Goal: Task Accomplishment & Management: Complete application form

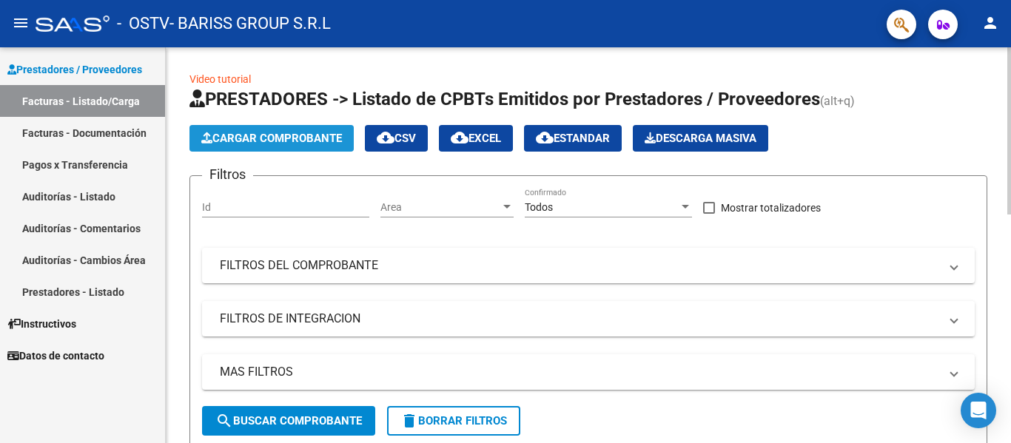
click at [318, 147] on button "Cargar Comprobante" at bounding box center [271, 138] width 164 height 27
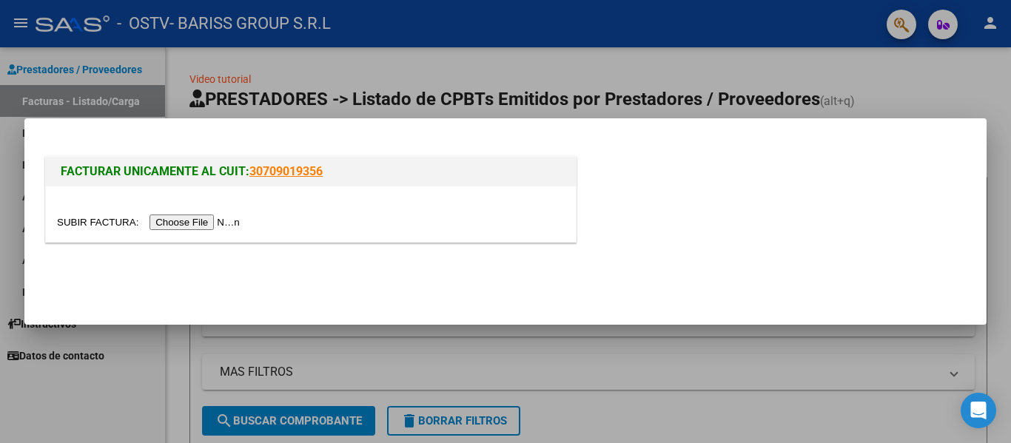
click at [232, 221] on input "file" at bounding box center [150, 223] width 187 height 16
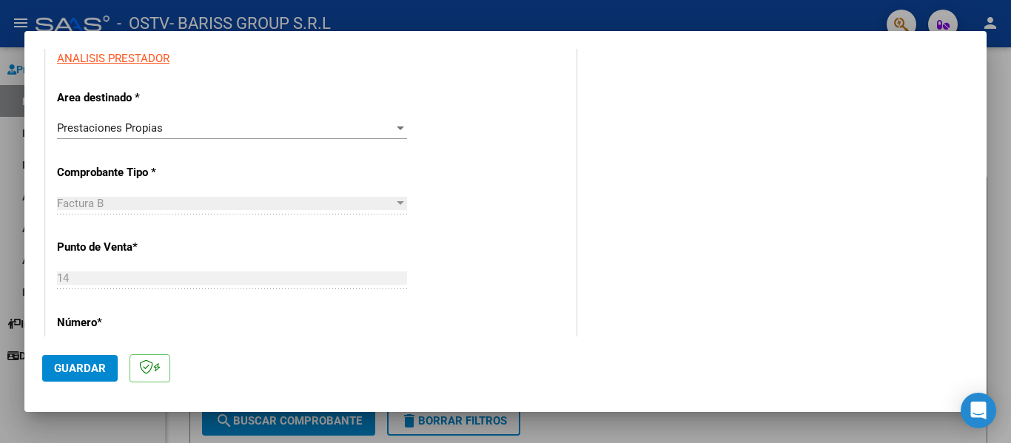
scroll to position [296, 0]
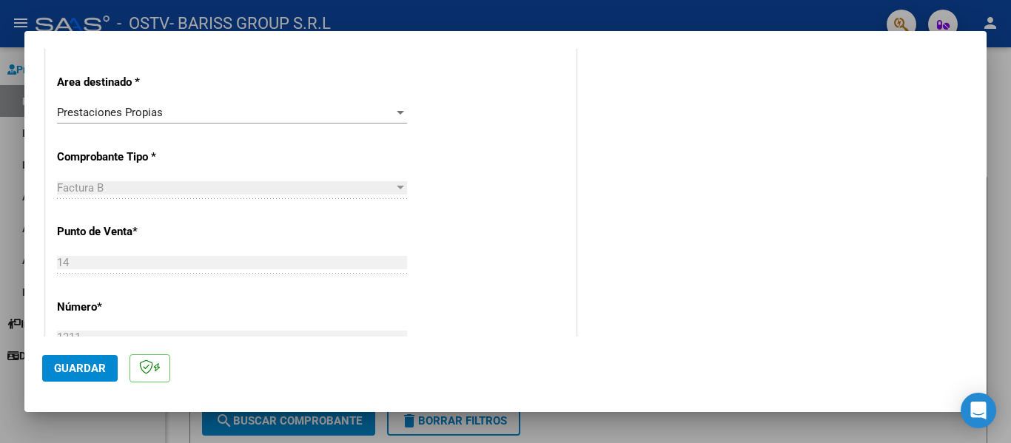
click at [381, 106] on div "Prestaciones Propias" at bounding box center [225, 112] width 337 height 13
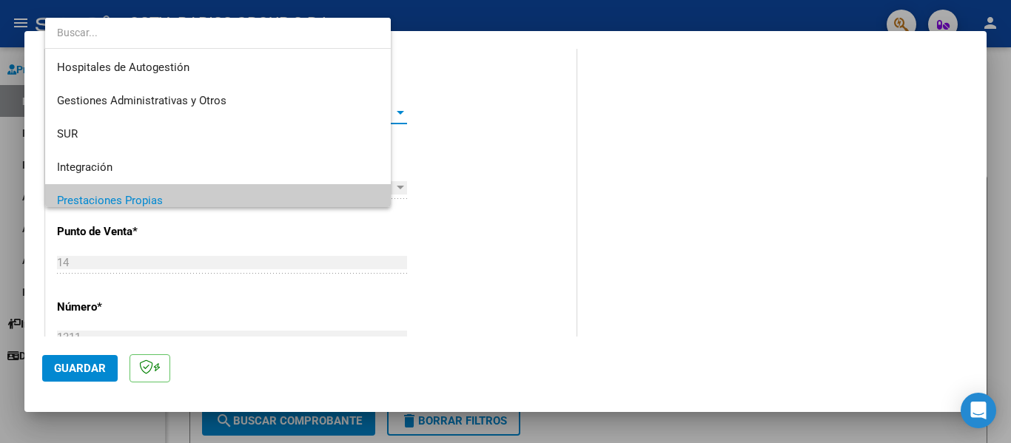
scroll to position [89, 0]
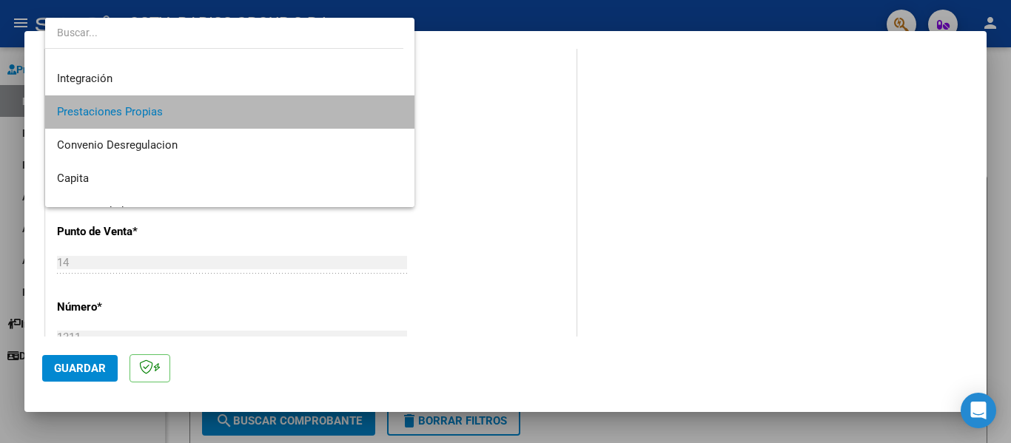
click at [319, 112] on span "Prestaciones Propias" at bounding box center [230, 111] width 346 height 33
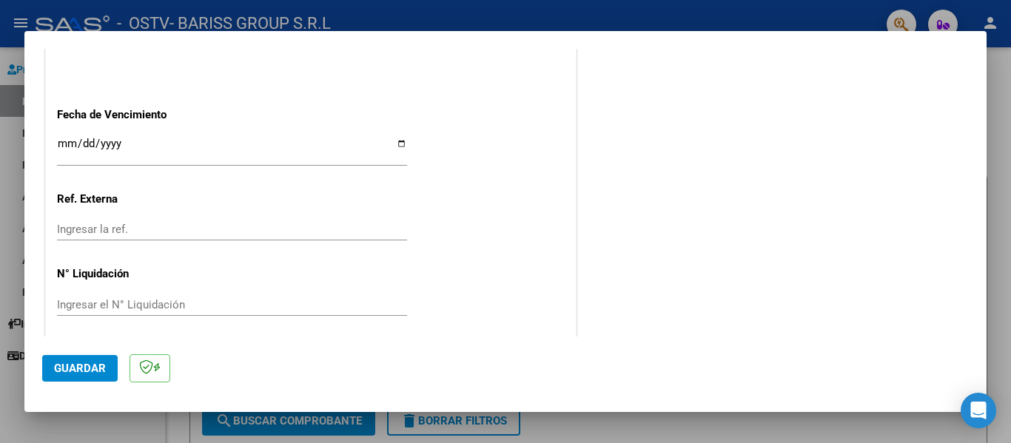
scroll to position [838, 0]
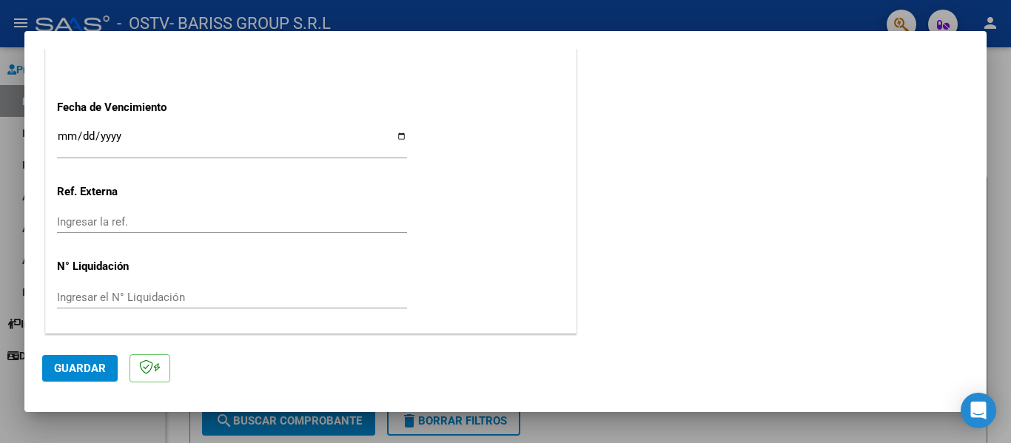
click at [64, 134] on input "Ingresar la fecha" at bounding box center [232, 142] width 350 height 24
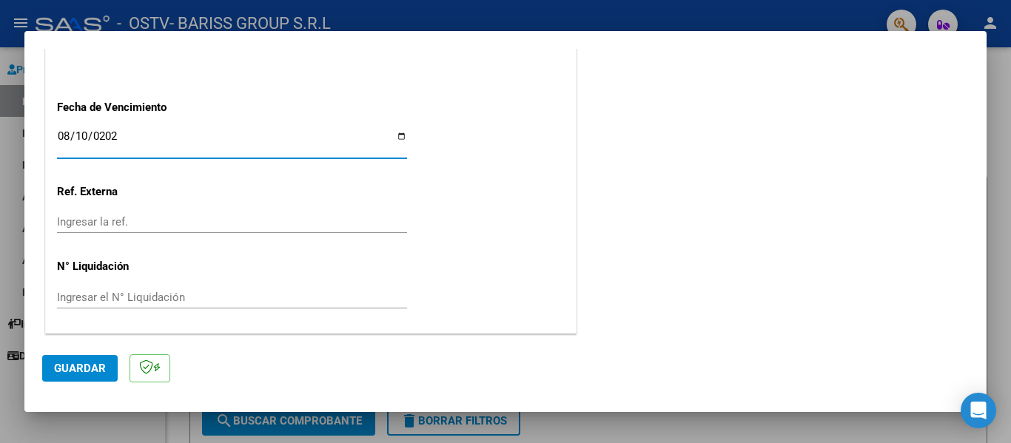
type input "[DATE]"
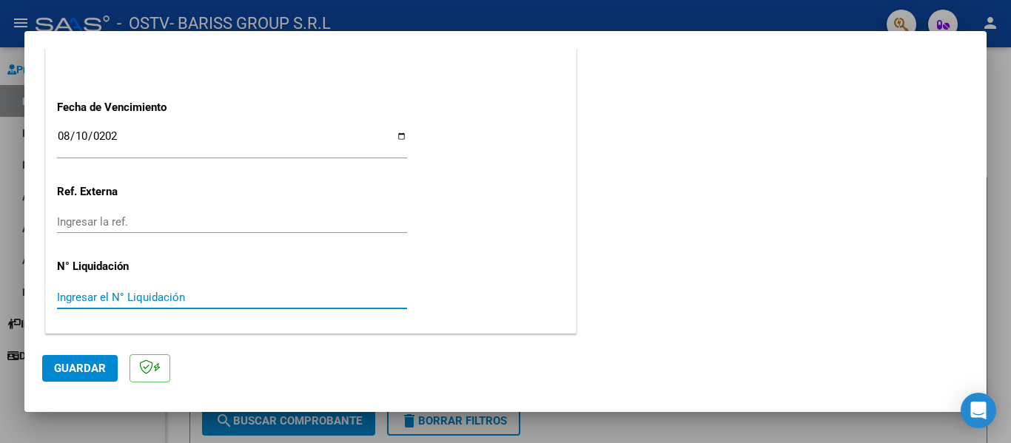
click at [141, 295] on input "Ingresar el N° Liquidación" at bounding box center [232, 297] width 350 height 13
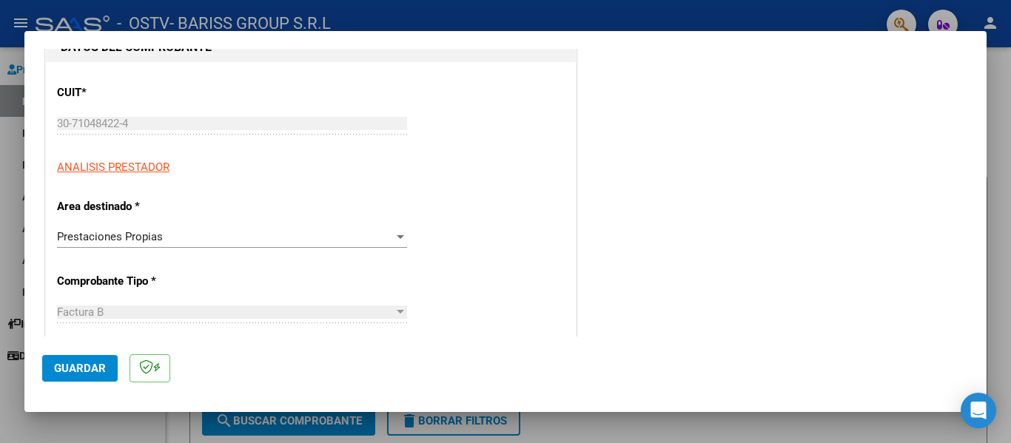
scroll to position [0, 0]
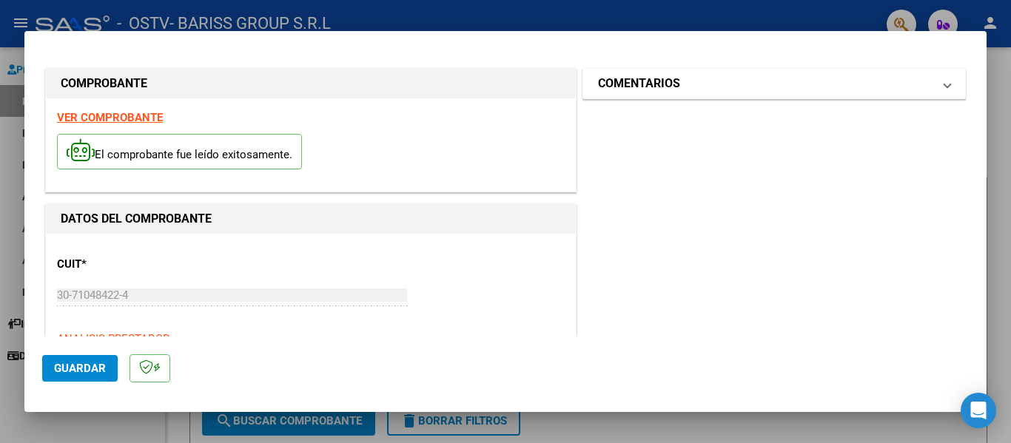
type input "1174"
click at [658, 95] on mat-expansion-panel-header "COMENTARIOS" at bounding box center [774, 84] width 382 height 30
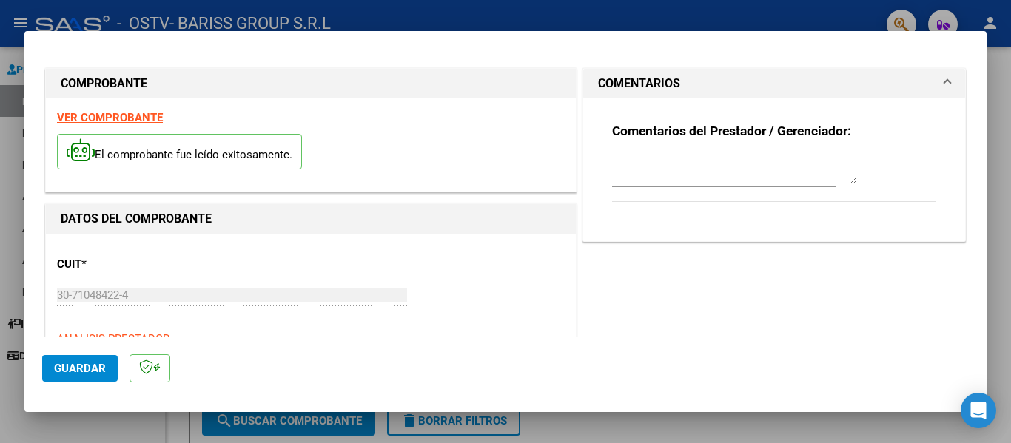
click at [650, 163] on textarea at bounding box center [734, 170] width 244 height 30
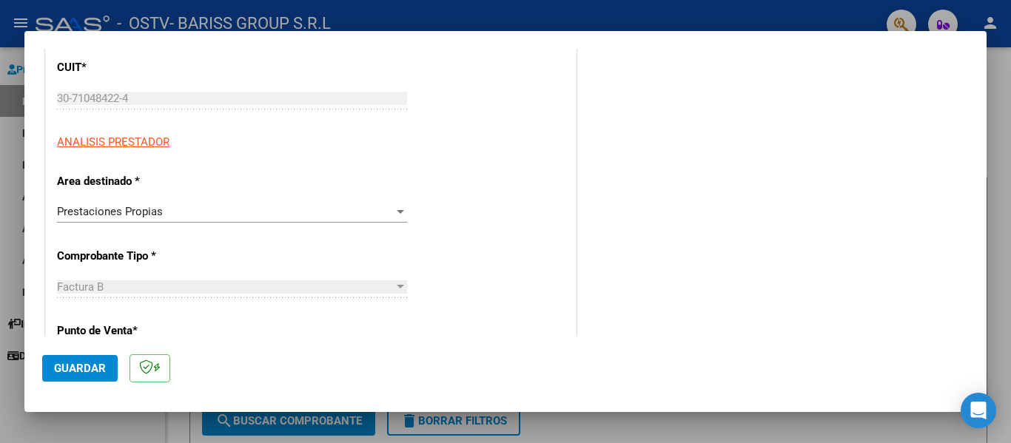
scroll to position [222, 0]
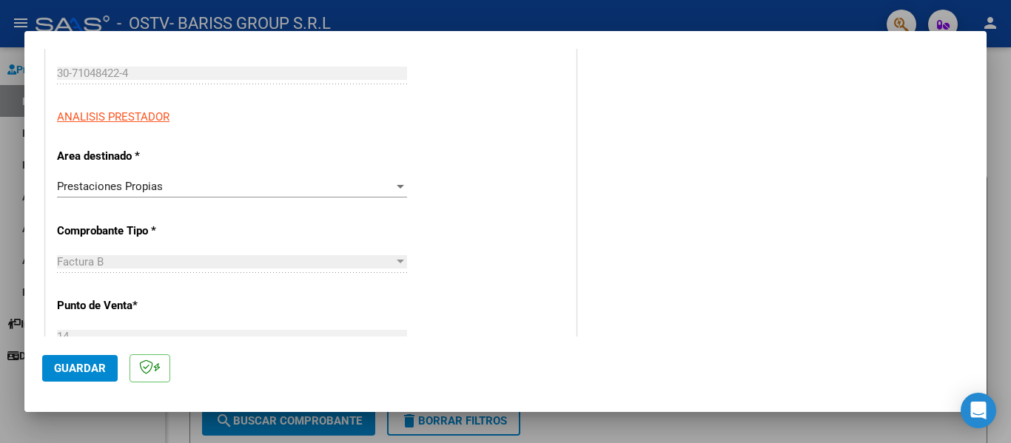
type textarea "CCDD [DATE] - [PERSON_NAME]"
click at [68, 367] on span "Guardar" at bounding box center [80, 368] width 52 height 13
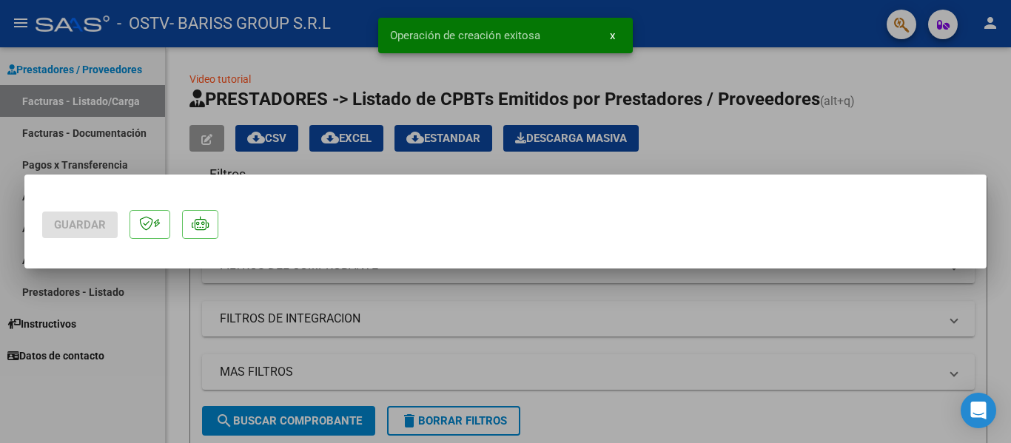
scroll to position [0, 0]
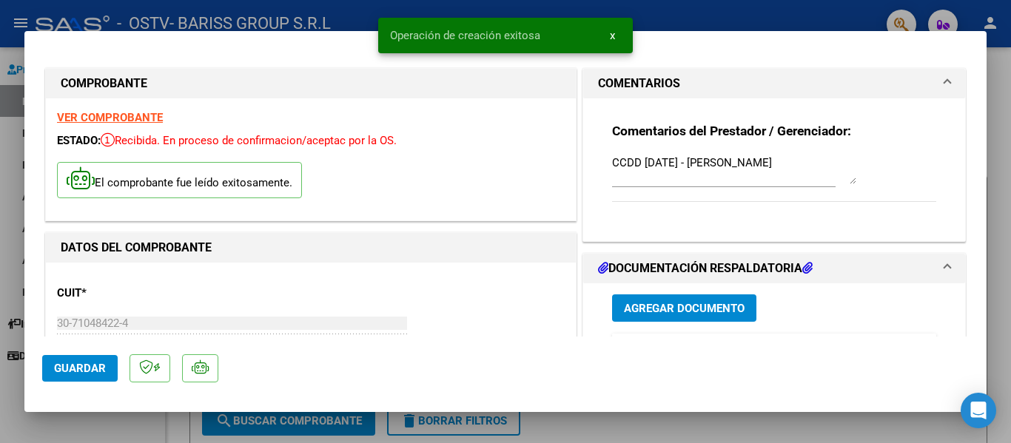
type input "$ 0,00"
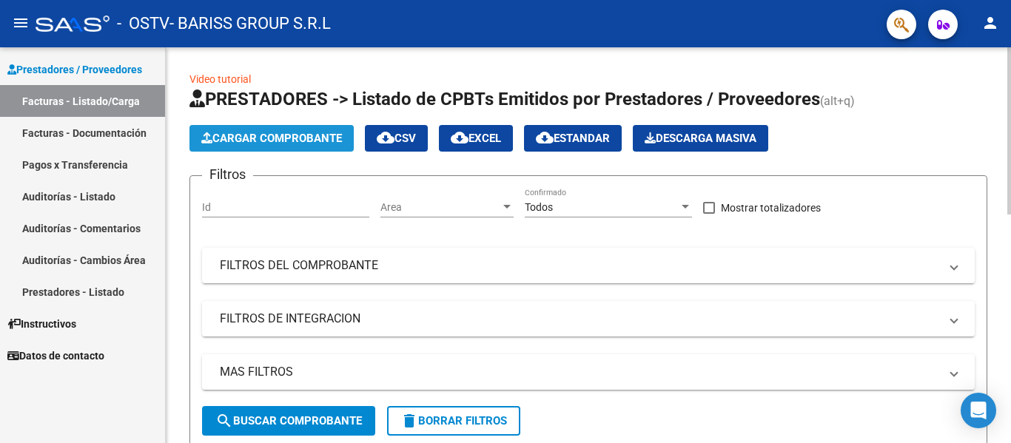
click at [262, 135] on span "Cargar Comprobante" at bounding box center [271, 138] width 141 height 13
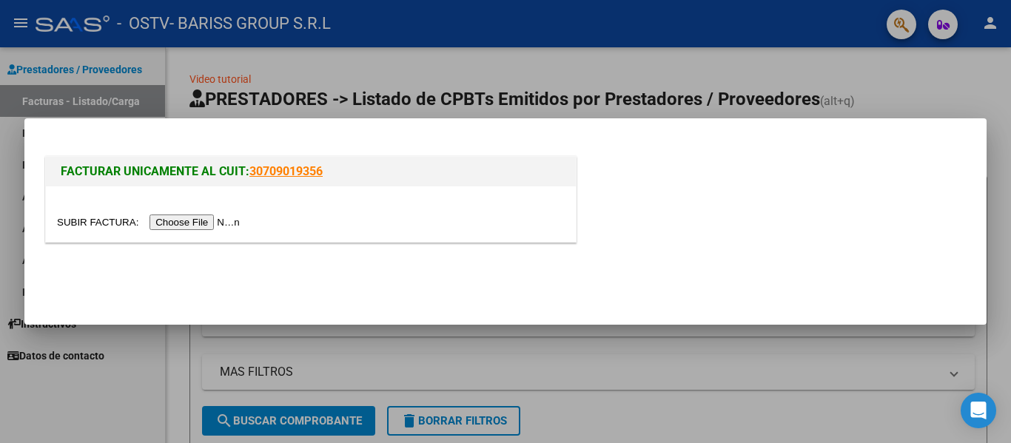
click at [198, 223] on input "file" at bounding box center [150, 223] width 187 height 16
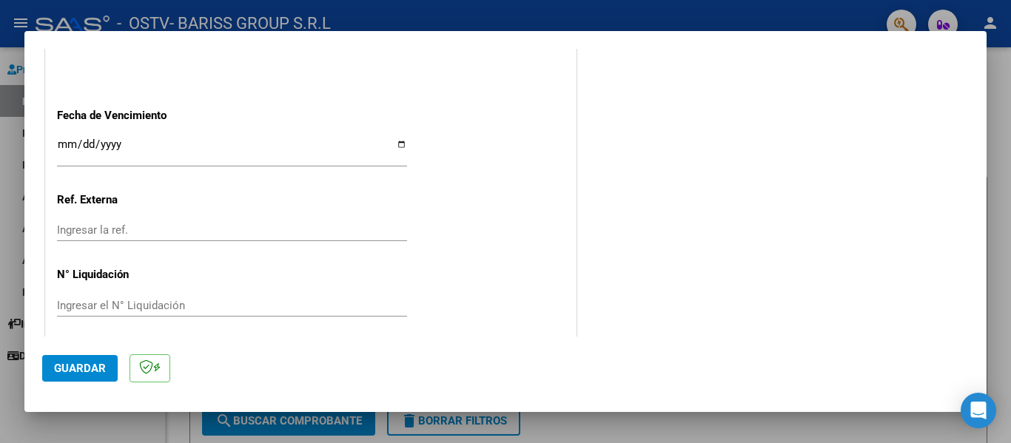
scroll to position [838, 0]
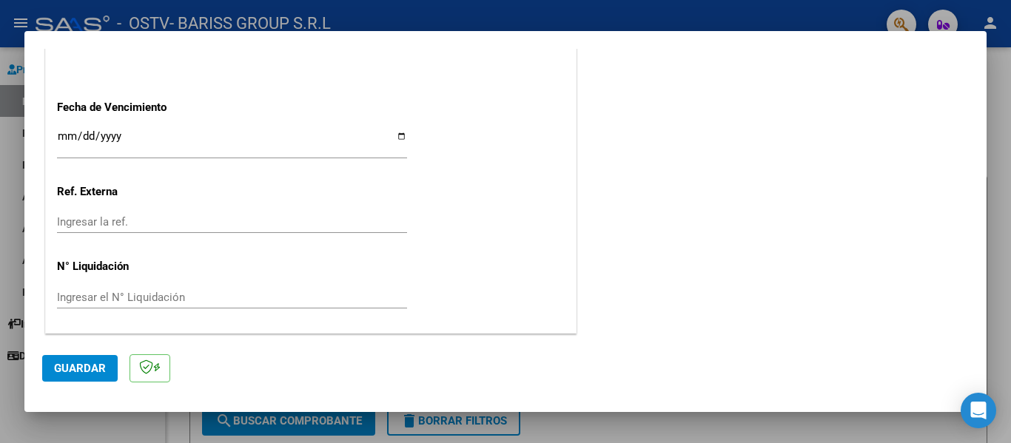
click at [69, 133] on input "Ingresar la fecha" at bounding box center [232, 142] width 350 height 24
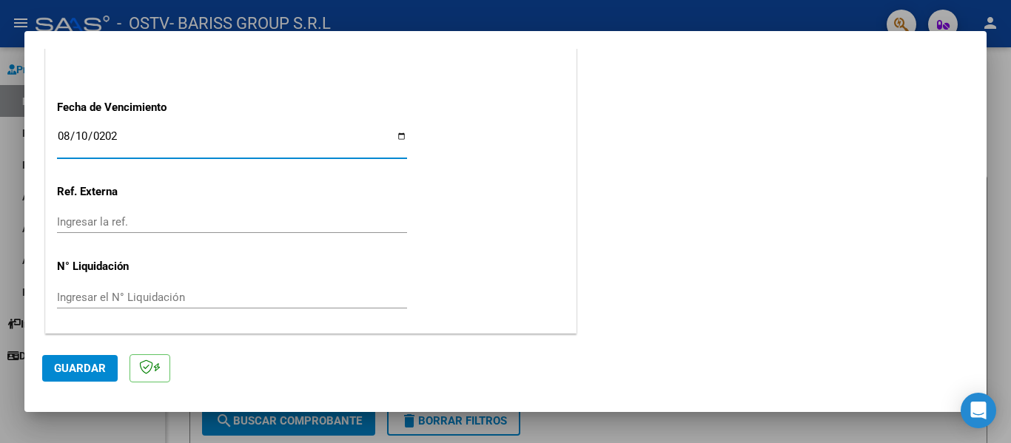
type input "[DATE]"
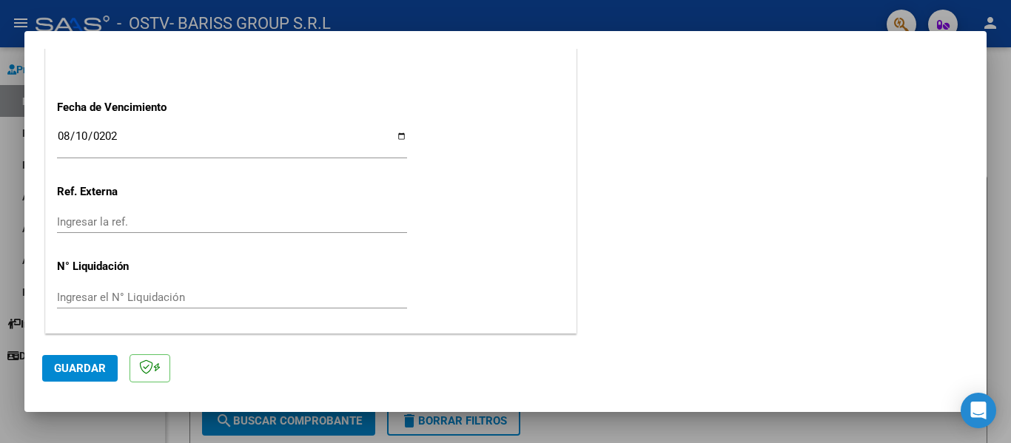
click at [73, 289] on div "Ingresar el N° Liquidación" at bounding box center [232, 297] width 350 height 22
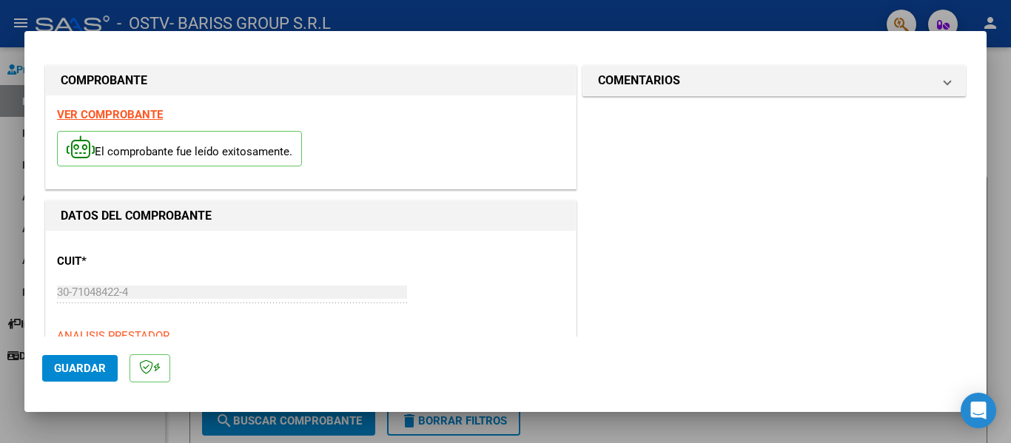
scroll to position [0, 0]
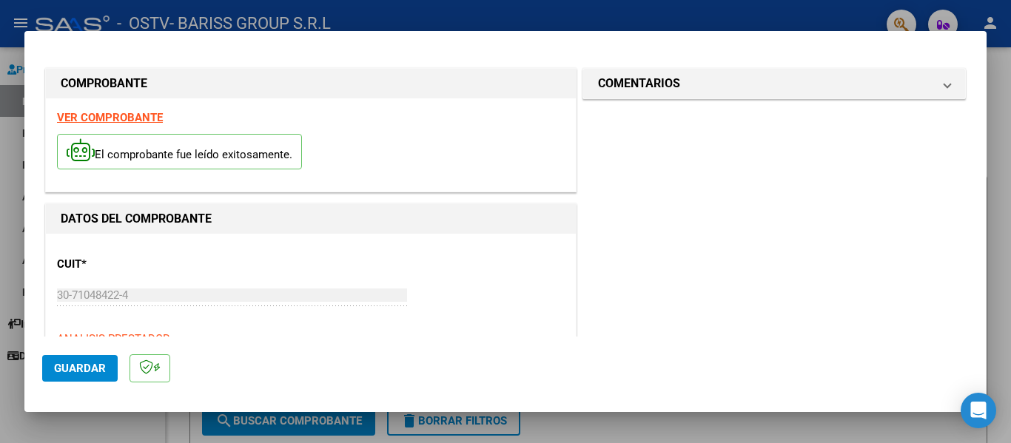
type input "1175"
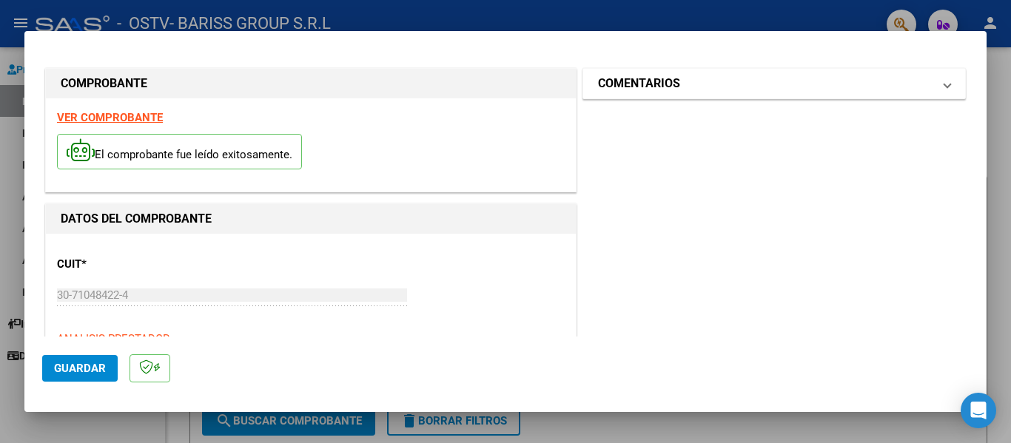
click at [631, 86] on h1 "COMENTARIOS" at bounding box center [639, 84] width 82 height 18
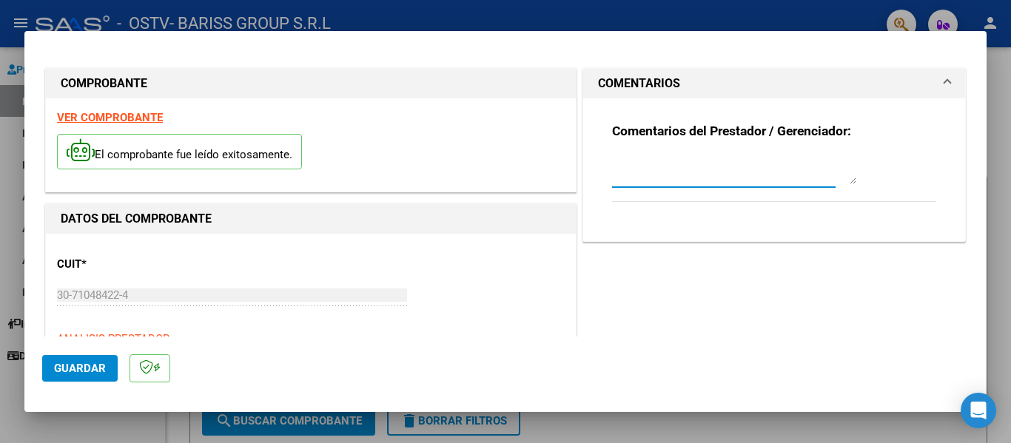
click at [627, 165] on textarea at bounding box center [734, 170] width 244 height 30
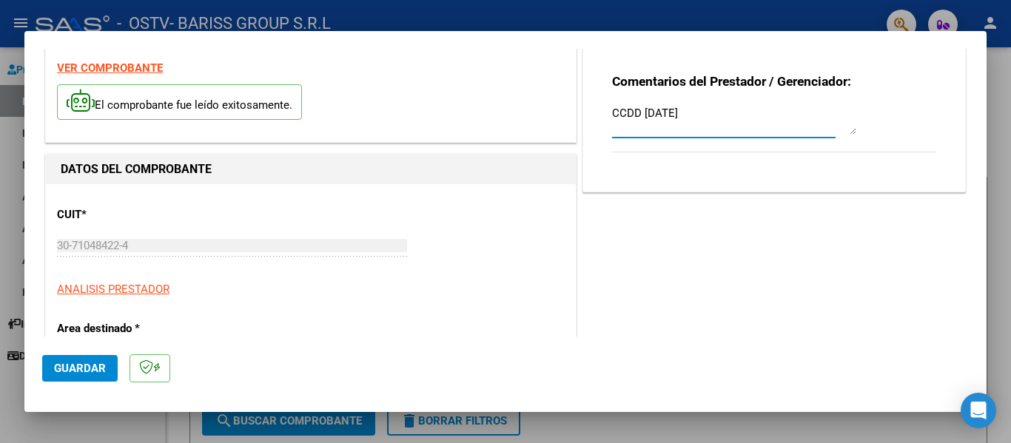
scroll to position [148, 0]
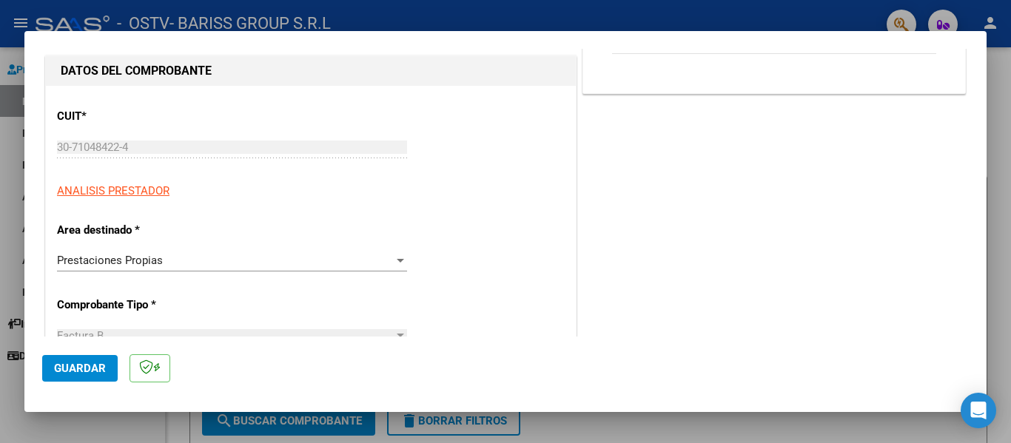
type textarea "CCDD [DATE]"
click at [109, 374] on button "Guardar" at bounding box center [79, 368] width 75 height 27
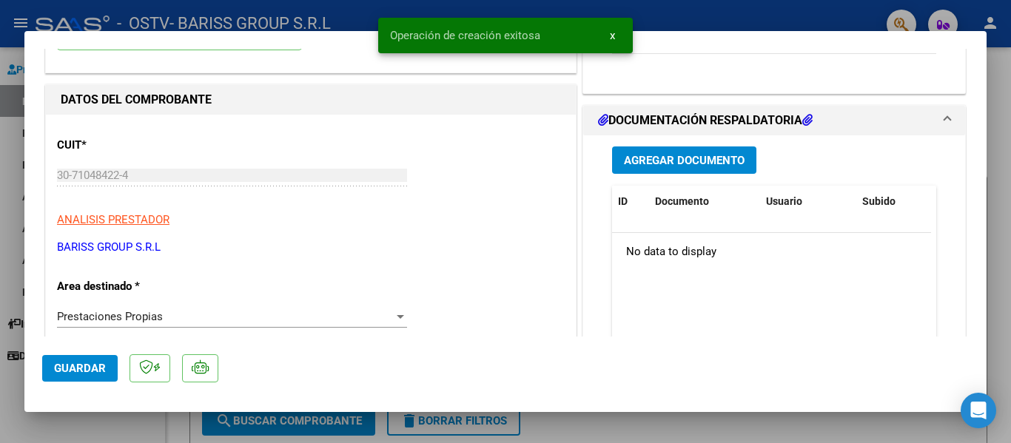
click at [717, 161] on span "Agregar Documento" at bounding box center [684, 160] width 121 height 13
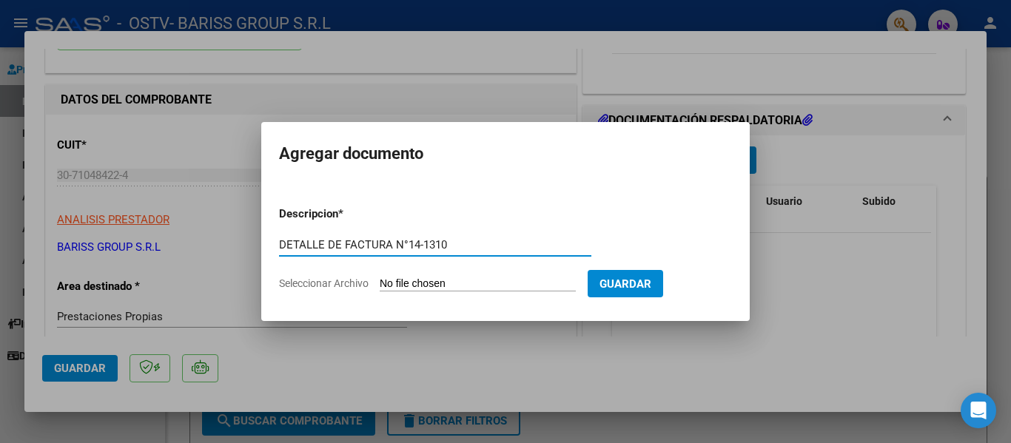
type input "DETALLE DE FACTURA N°14-1310"
click at [424, 287] on input "Seleccionar Archivo" at bounding box center [478, 285] width 196 height 14
type input "C:\fakepath\07.2025 DETALLE DE FACTURA CCDD - OSTV.pdf"
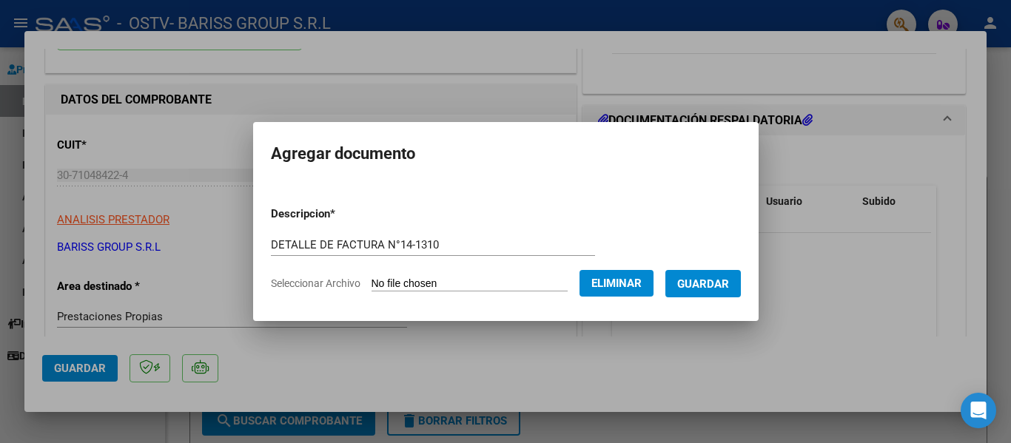
click at [705, 286] on span "Guardar" at bounding box center [703, 284] width 52 height 13
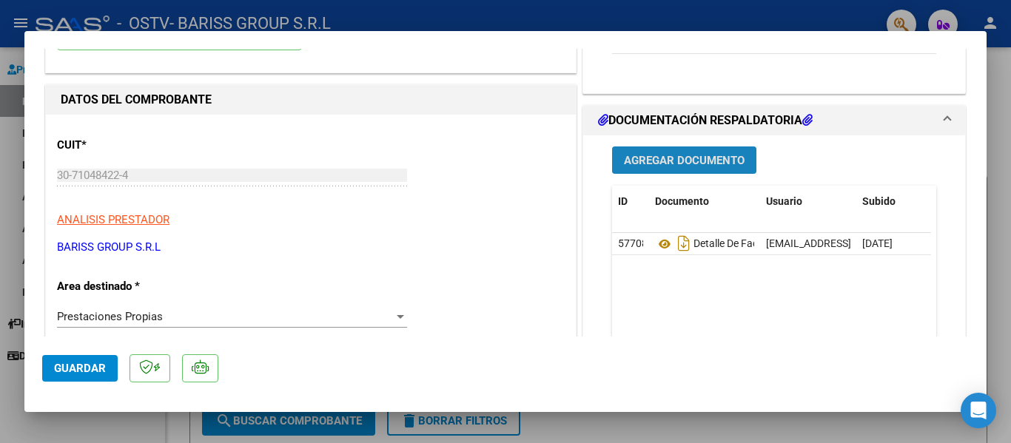
click at [686, 170] on button "Agregar Documento" at bounding box center [684, 160] width 144 height 27
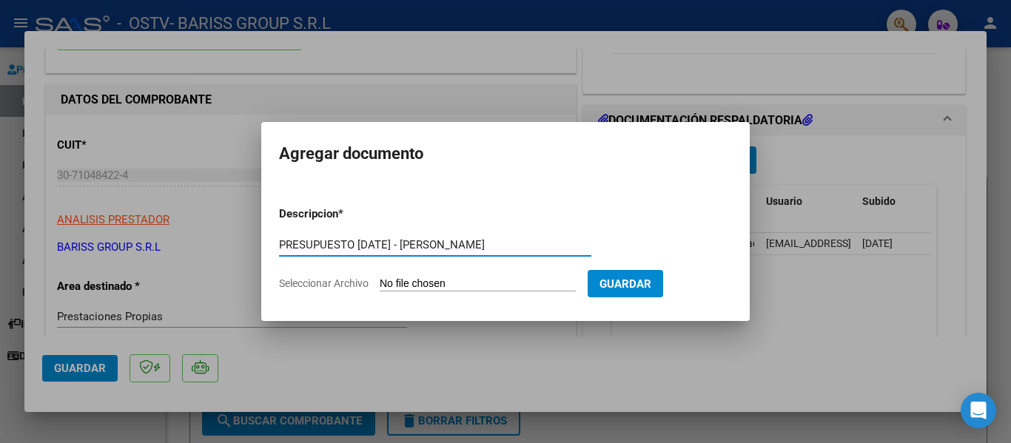
type input "PRESUPUESTO [DATE] - [PERSON_NAME]"
click at [484, 289] on input "Seleccionar Archivo" at bounding box center [478, 285] width 196 height 14
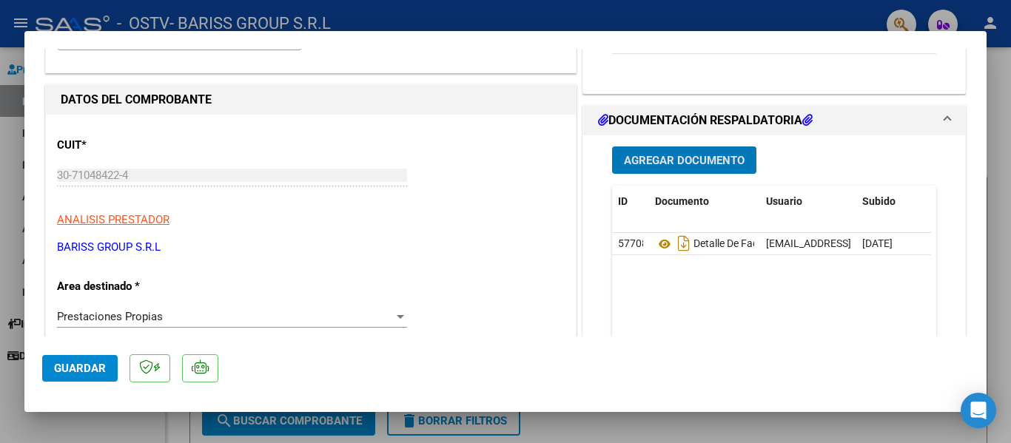
click at [655, 152] on button "Agregar Documento" at bounding box center [684, 160] width 144 height 27
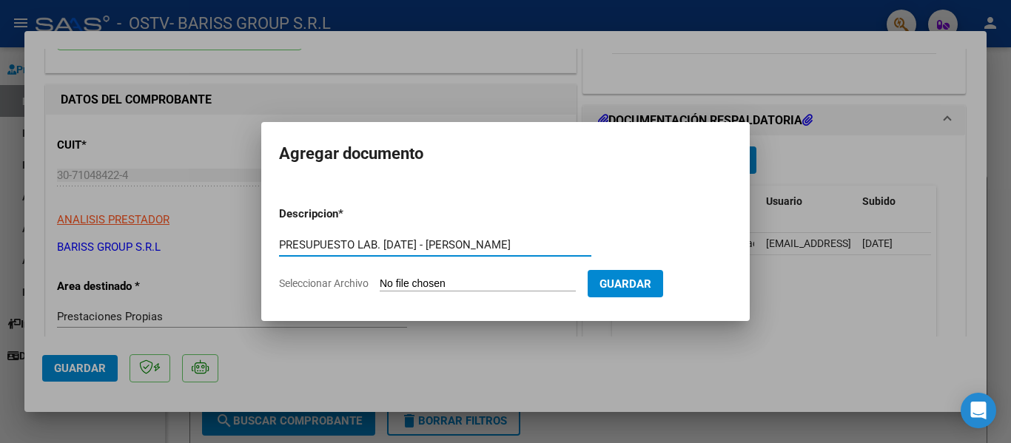
type input "PRESUPUESTO LAB. [DATE] - [PERSON_NAME]"
click at [434, 284] on input "Seleccionar Archivo" at bounding box center [478, 285] width 196 height 14
type input "C:\fakepath\Presupuesto Laboratorio orden 2 [PERSON_NAME].pdf"
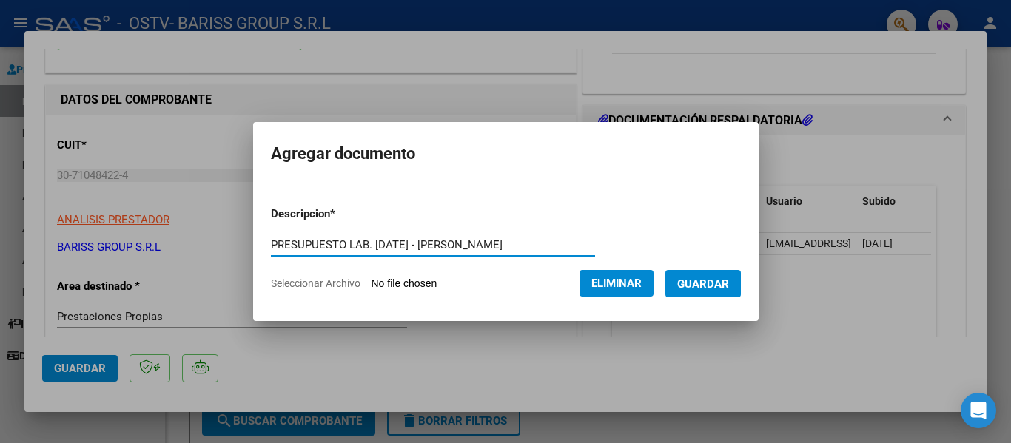
drag, startPoint x: 510, startPoint y: 245, endPoint x: 335, endPoint y: 255, distance: 175.7
click at [335, 255] on div "PRESUPUESTO LAB. [DATE] - [PERSON_NAME] aquí una descripcion" at bounding box center [433, 245] width 324 height 22
click at [715, 281] on span "Guardar" at bounding box center [703, 284] width 52 height 13
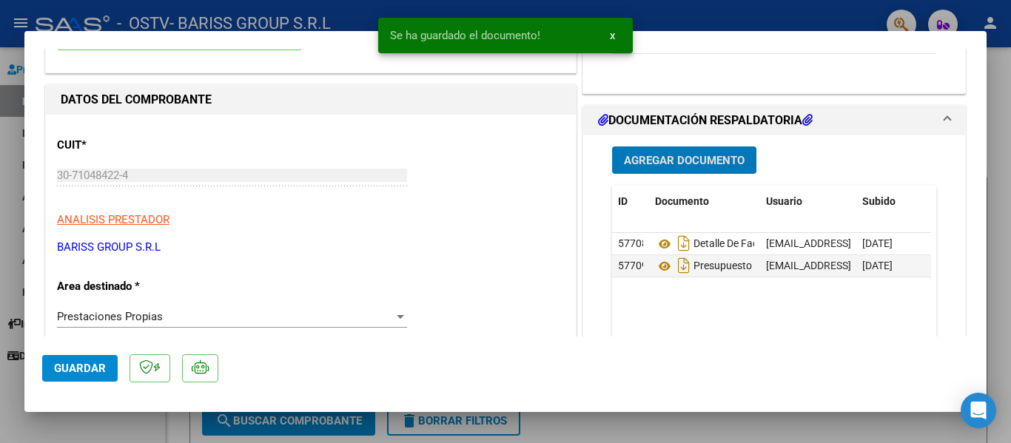
click at [668, 156] on span "Agregar Documento" at bounding box center [684, 160] width 121 height 13
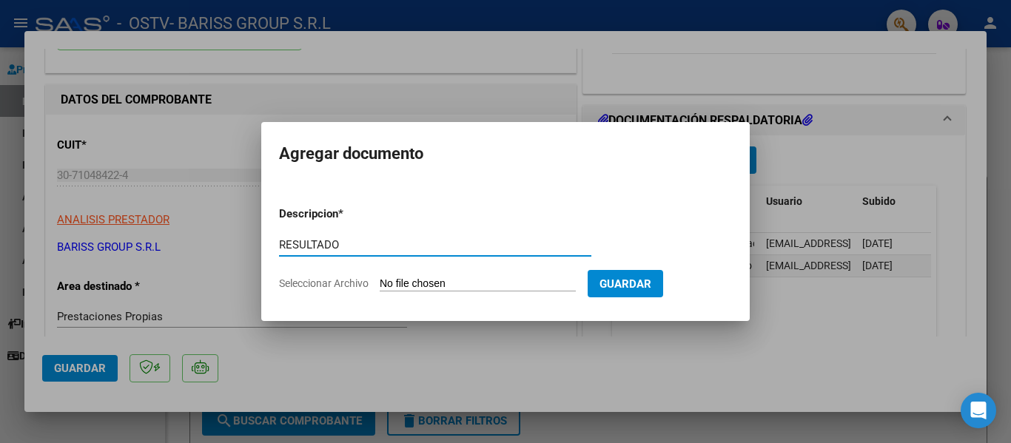
paste input "LAB. [DATE] - [PERSON_NAME]"
type input "RESULTADO LAB. [DATE] - [PERSON_NAME]"
click at [460, 276] on form "Descripcion * RESULTADO LAB. [DATE] - [PERSON_NAME] aquí una descripcion Selecc…" at bounding box center [505, 249] width 453 height 108
click at [452, 284] on input "Seleccionar Archivo" at bounding box center [478, 285] width 196 height 14
type input "C:\fakepath\resultados laboratorio [DATE] [PERSON_NAME].pdf"
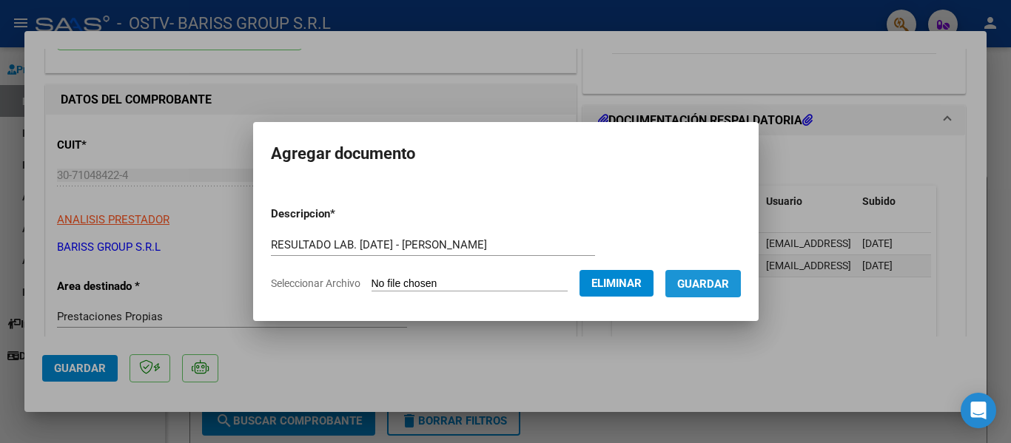
click at [705, 283] on span "Guardar" at bounding box center [703, 284] width 52 height 13
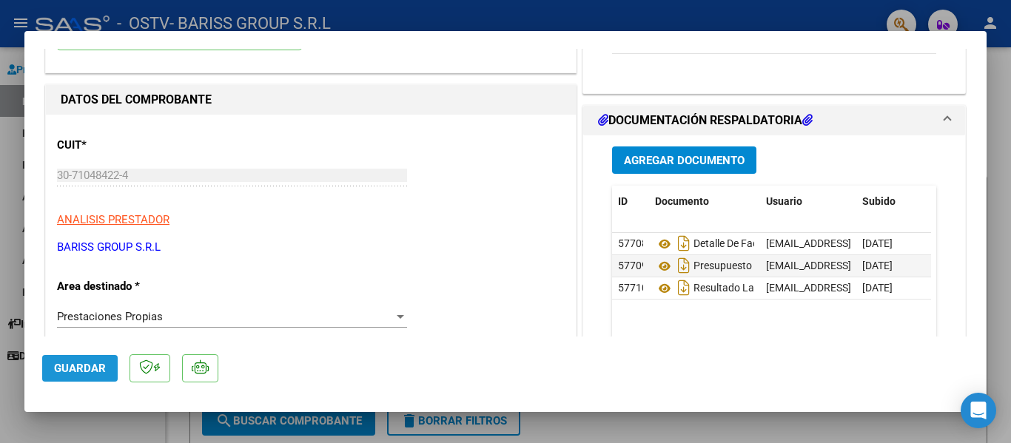
click at [81, 366] on span "Guardar" at bounding box center [80, 368] width 52 height 13
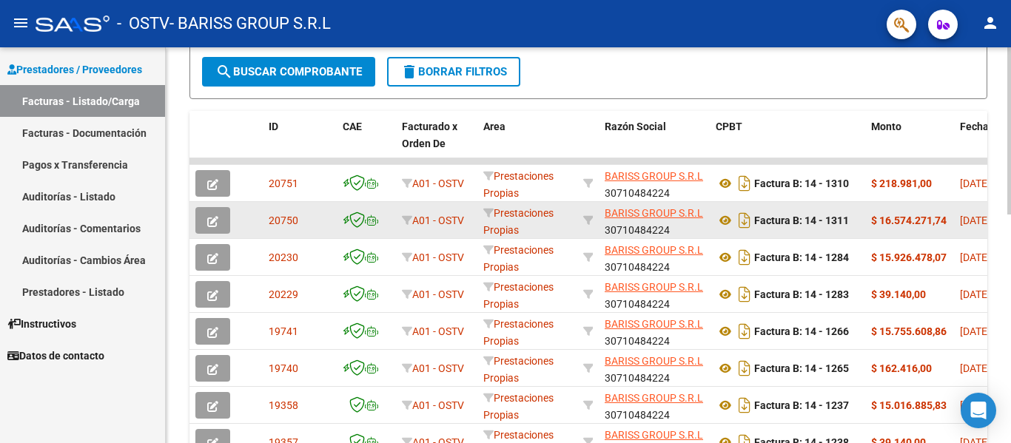
scroll to position [370, 0]
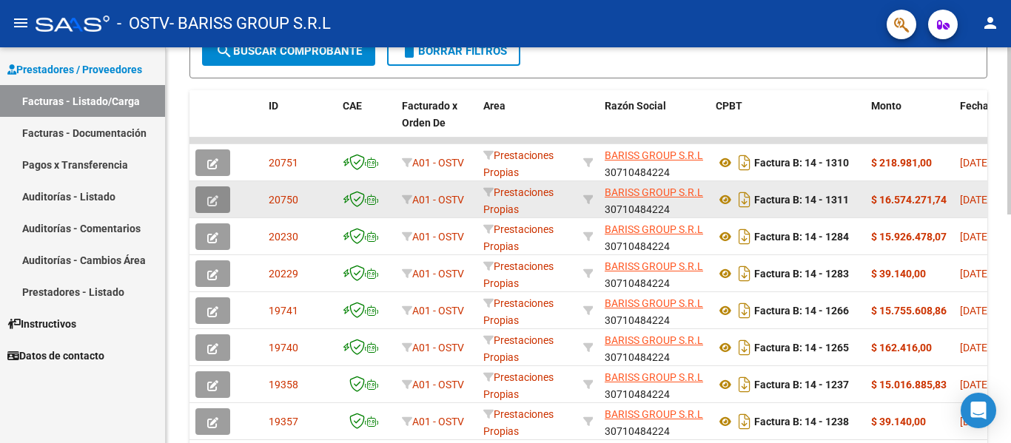
click at [212, 201] on icon "button" at bounding box center [212, 200] width 11 height 11
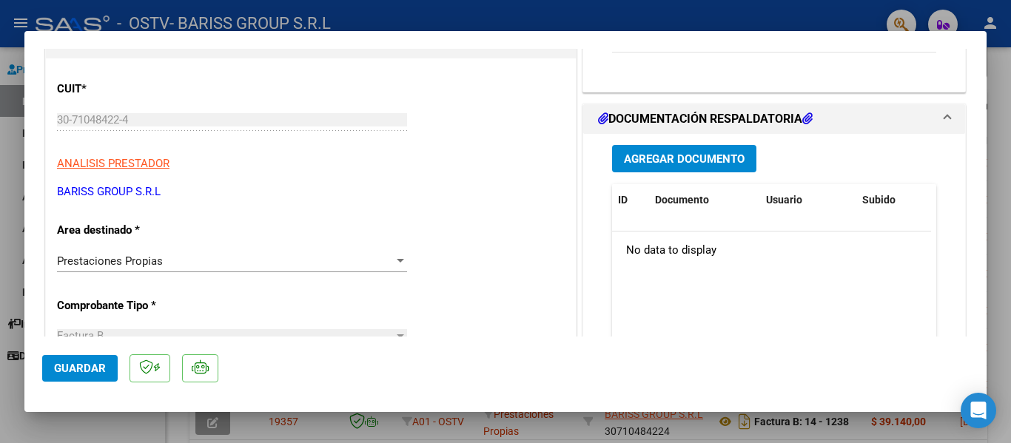
scroll to position [148, 0]
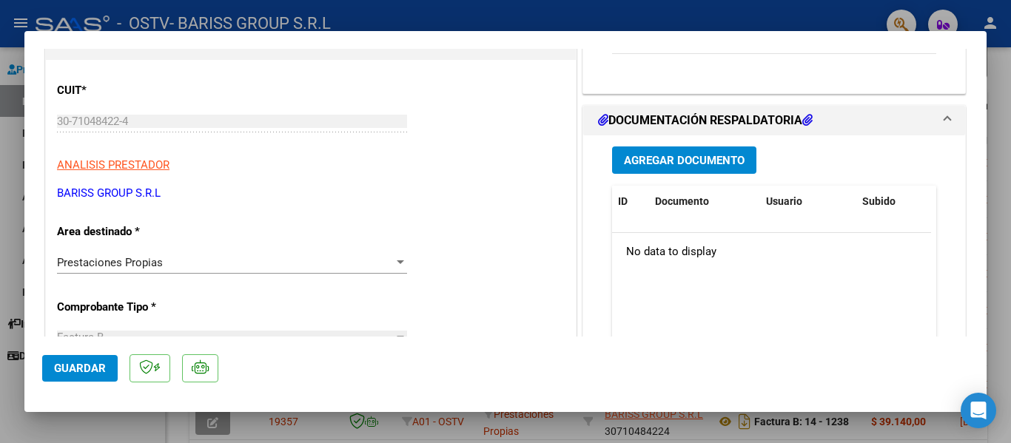
click at [693, 155] on span "Agregar Documento" at bounding box center [684, 160] width 121 height 13
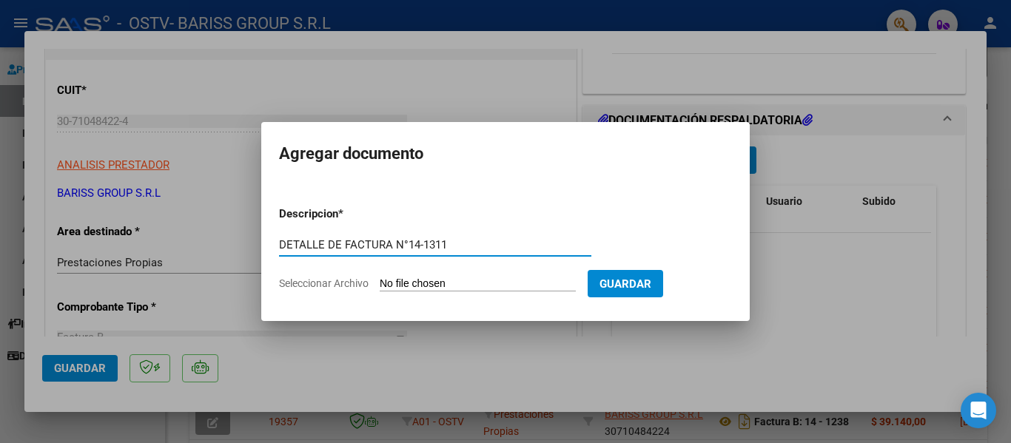
type input "DETALLE DE FACTURA N°14-1311"
click at [468, 278] on input "Seleccionar Archivo" at bounding box center [478, 285] width 196 height 14
type input "C:\fakepath\07.2025 DETALLE DE FACTURA CCDD - OSTV - [PERSON_NAME].pdf"
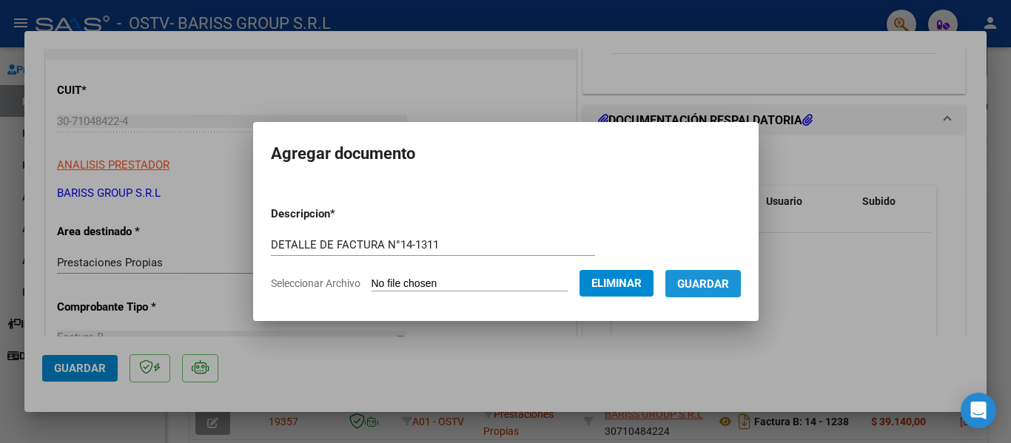
click at [725, 275] on button "Guardar" at bounding box center [702, 283] width 75 height 27
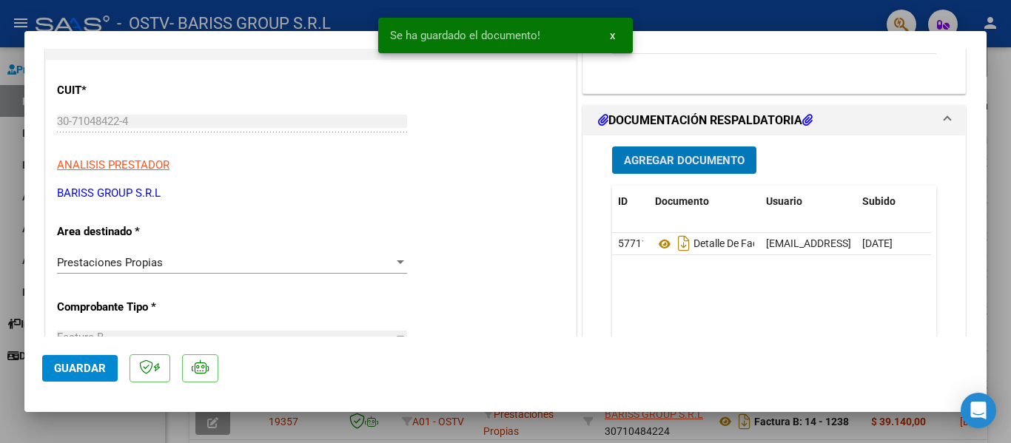
click at [670, 157] on span "Agregar Documento" at bounding box center [684, 160] width 121 height 13
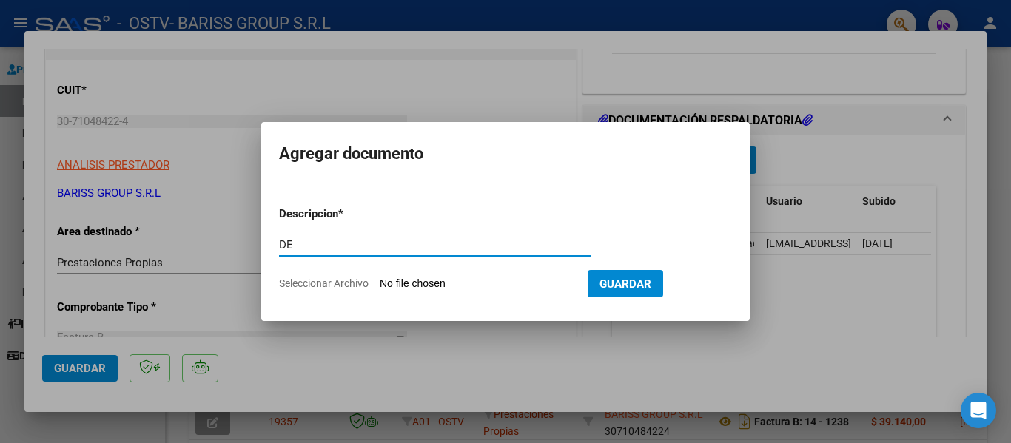
type input "D"
drag, startPoint x: 493, startPoint y: 246, endPoint x: 359, endPoint y: 249, distance: 134.0
click at [359, 249] on input "PRESUPUESTO [DATE] - [PERSON_NAME]" at bounding box center [435, 244] width 312 height 13
type input "PRESUPUESTO [DATE] - [PERSON_NAME]"
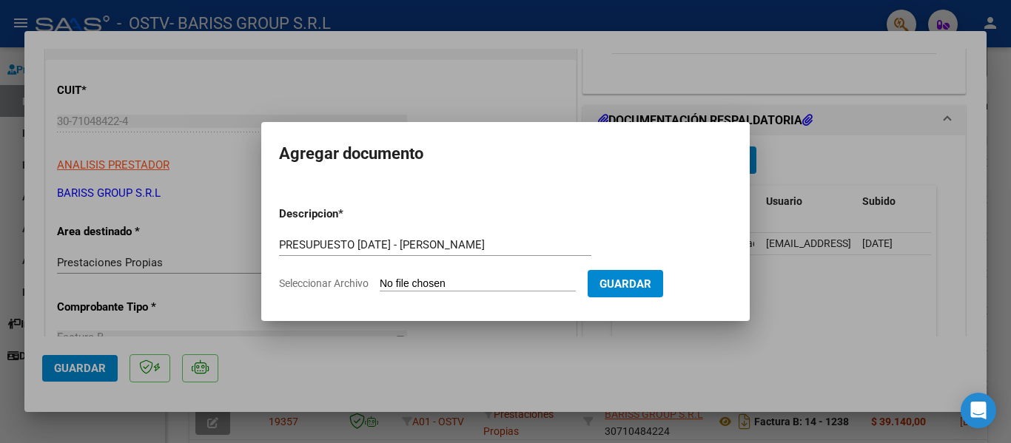
click at [520, 289] on input "Seleccionar Archivo" at bounding box center [478, 285] width 196 height 14
click at [446, 284] on input "Seleccionar Archivo" at bounding box center [478, 285] width 196 height 14
click at [511, 284] on input "Seleccionar Archivo" at bounding box center [478, 285] width 196 height 14
type input "C:\fakepath\Presupuesto [DATE] - [PERSON_NAME].pdf"
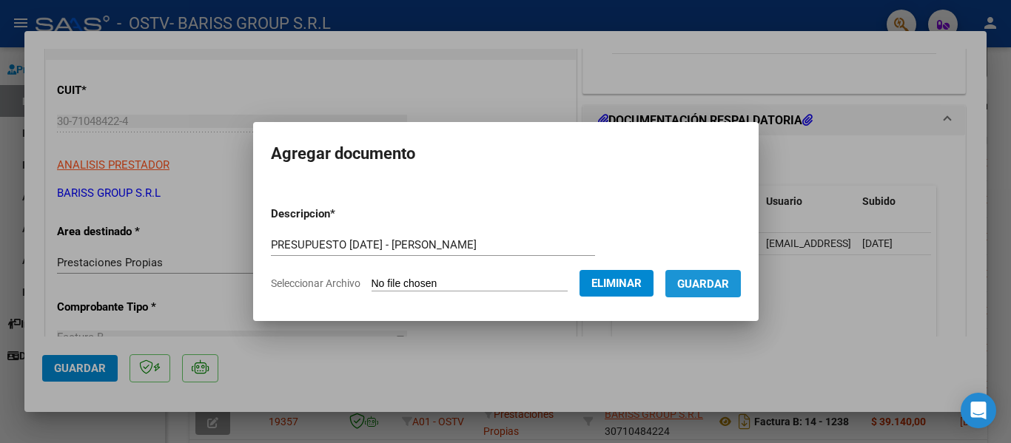
click at [718, 277] on span "Guardar" at bounding box center [703, 283] width 52 height 13
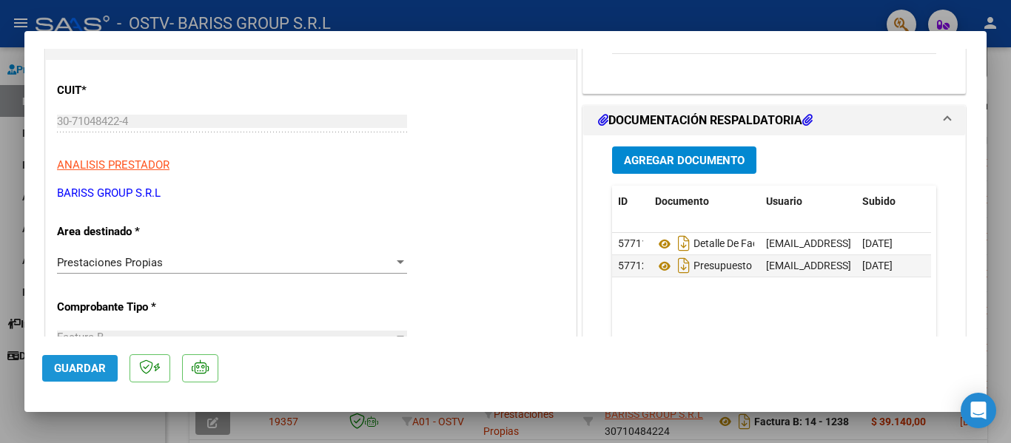
click at [102, 378] on button "Guardar" at bounding box center [79, 368] width 75 height 27
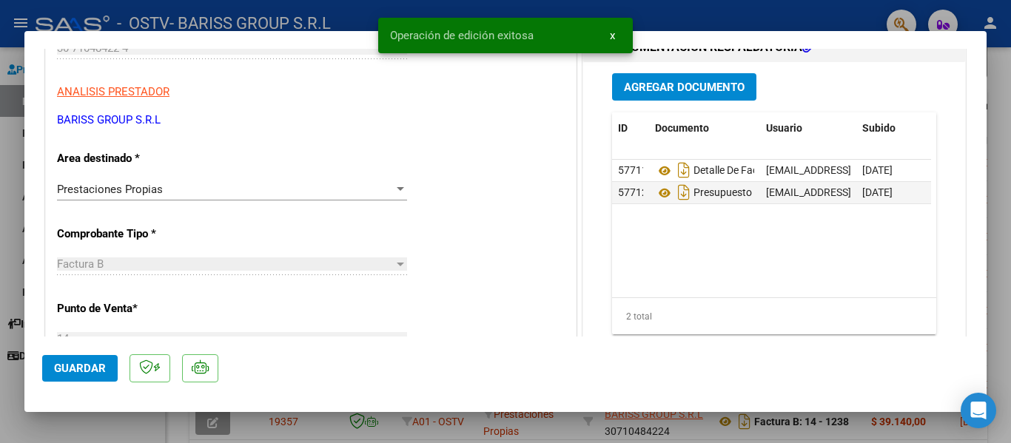
scroll to position [222, 0]
click at [672, 90] on span "Agregar Documento" at bounding box center [684, 86] width 121 height 13
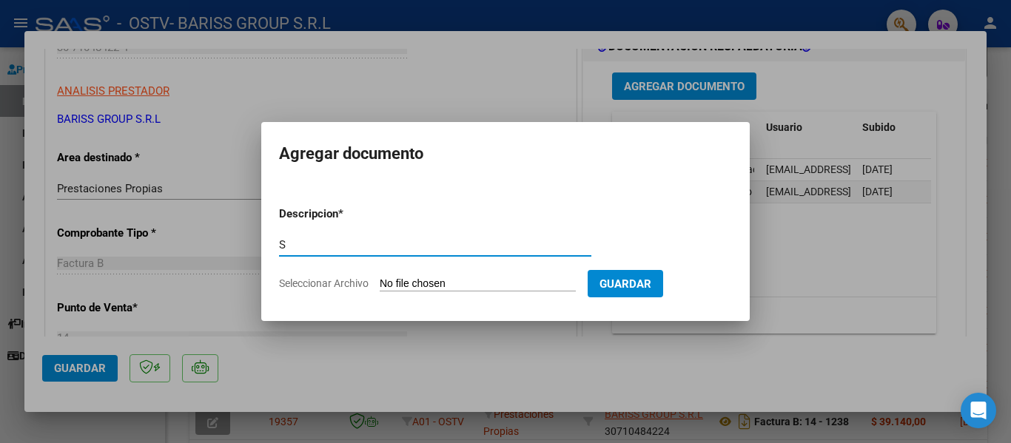
type input "S"
click at [409, 282] on input "Seleccionar Archivo" at bounding box center [478, 285] width 196 height 14
click at [316, 248] on input "S" at bounding box center [435, 244] width 312 height 13
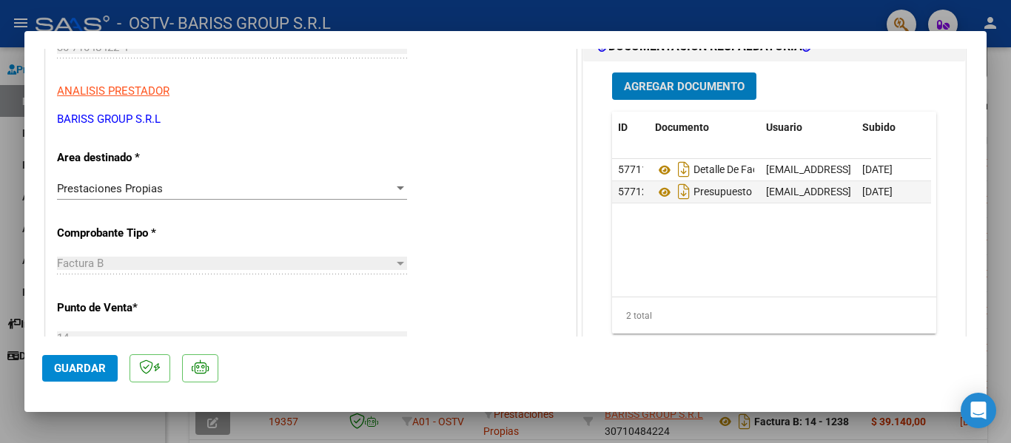
click at [680, 92] on span "Agregar Documento" at bounding box center [684, 86] width 121 height 13
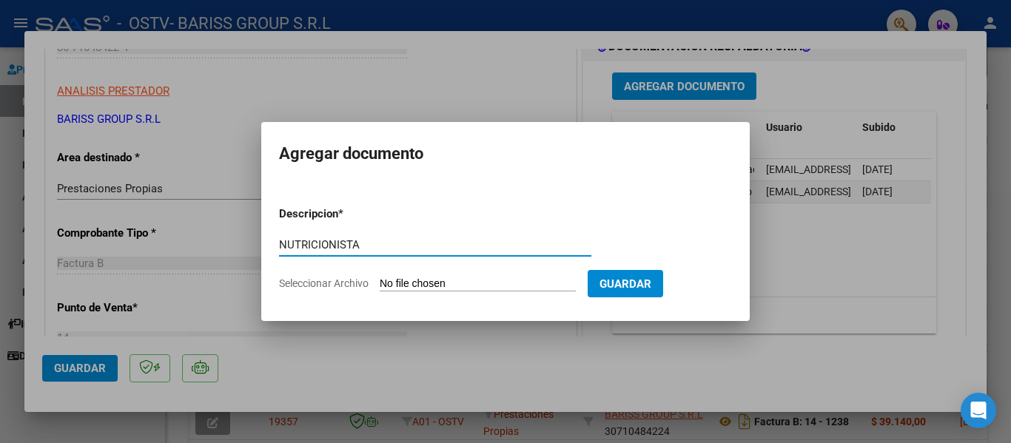
paste input "[DATE] - [PERSON_NAME]"
type input "NUTRICIONISTA [DATE] - [PERSON_NAME]"
click at [430, 279] on input "Seleccionar Archivo" at bounding box center [478, 285] width 196 height 14
type input "C:\fakepath\HC - [PERSON_NAME] ( IC [DATE] ).pdf"
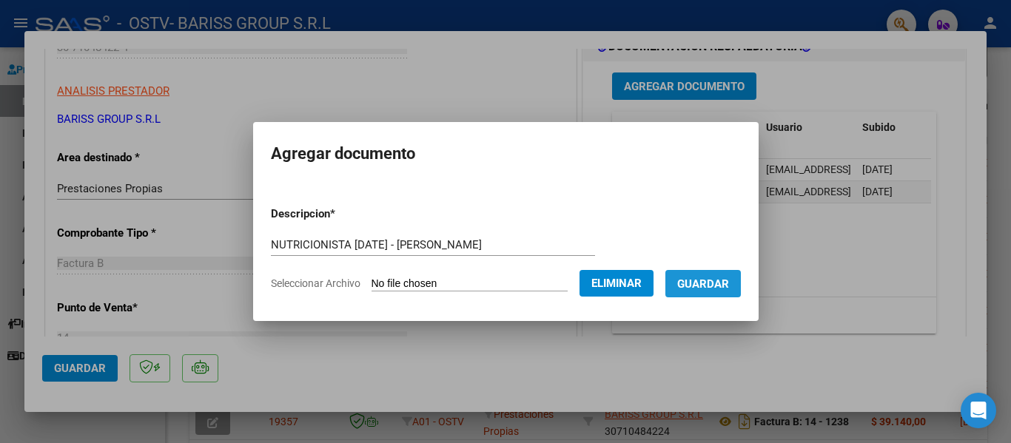
click at [720, 286] on span "Guardar" at bounding box center [703, 284] width 52 height 13
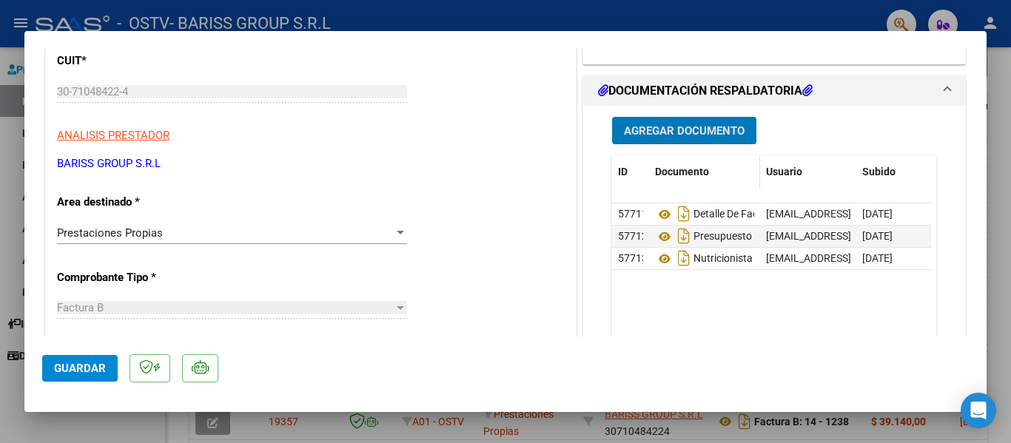
scroll to position [148, 0]
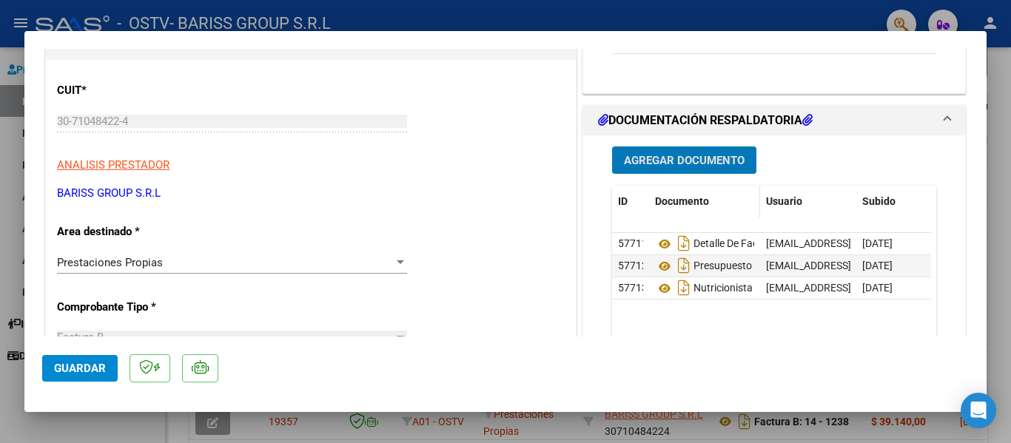
type input "$ 0,00"
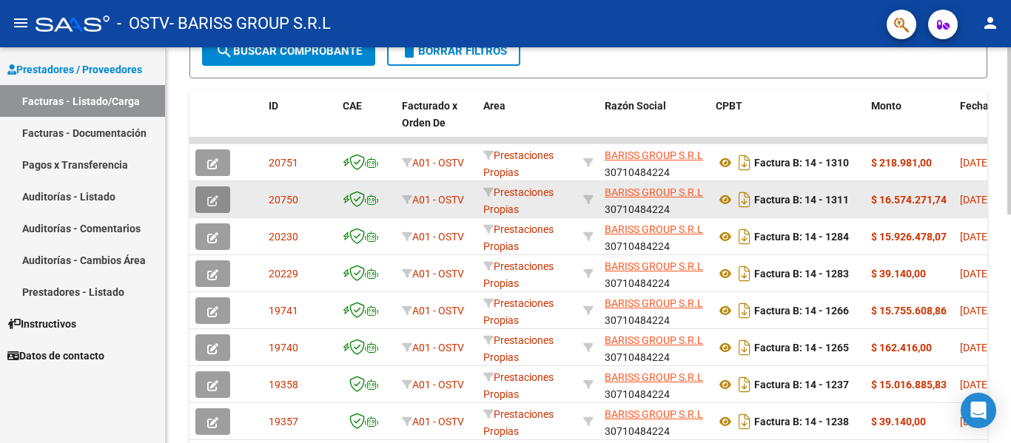
click at [210, 195] on icon "button" at bounding box center [212, 200] width 11 height 11
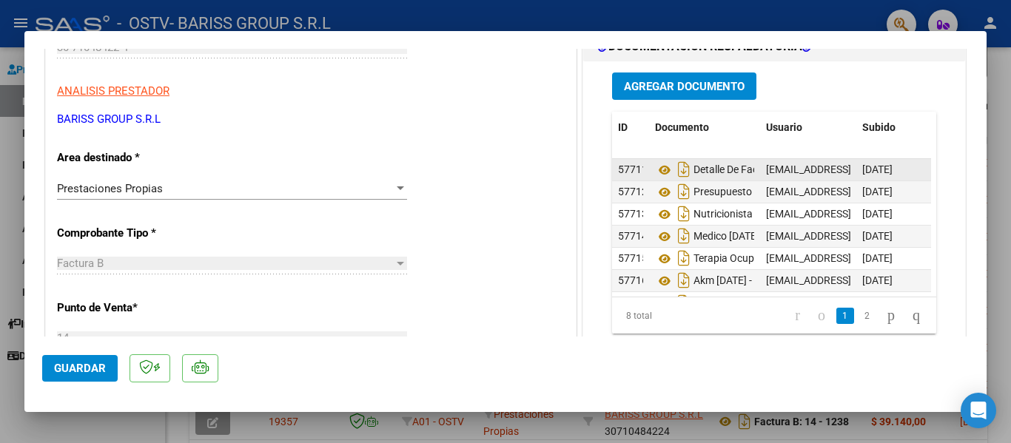
scroll to position [56, 0]
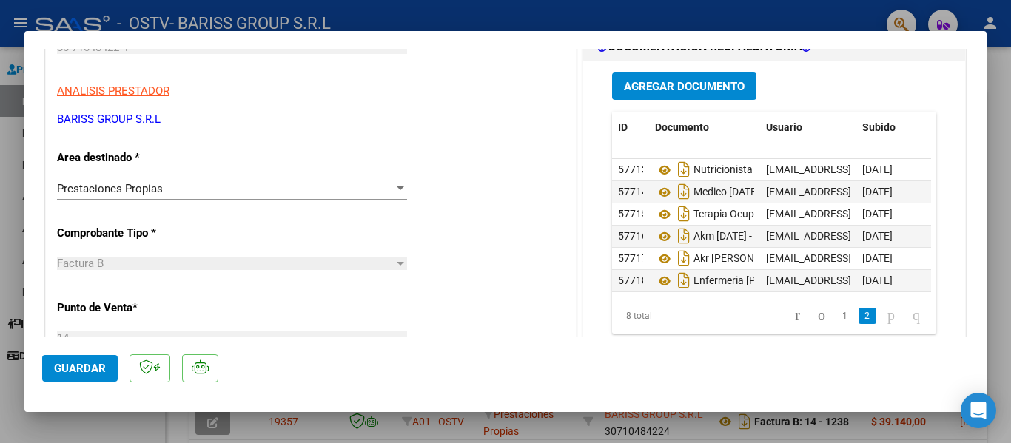
click at [659, 90] on span "Agregar Documento" at bounding box center [684, 86] width 121 height 13
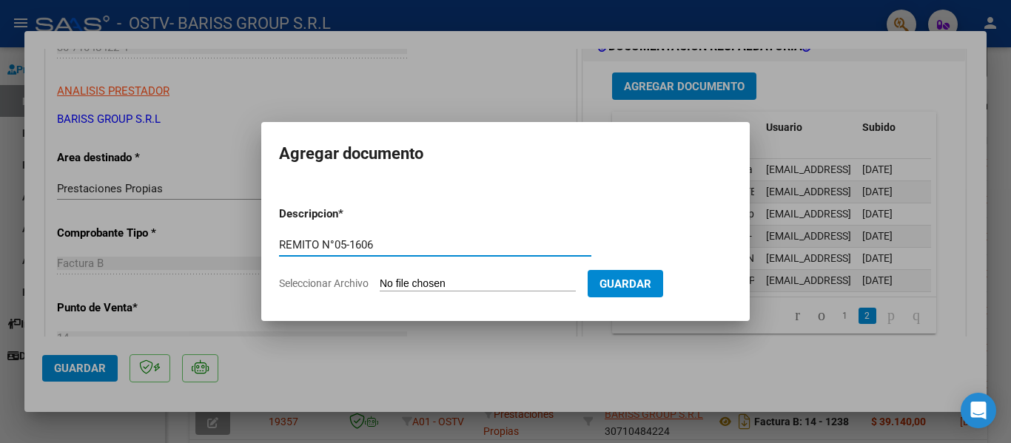
paste input "[DATE] - [PERSON_NAME]"
type input "REMITO N°05-1606 [DATE] - [PERSON_NAME]"
click at [453, 286] on input "Seleccionar Archivo" at bounding box center [478, 285] width 196 height 14
type input "C:\fakepath\[DATE] REMITO N°05-1606 - [PERSON_NAME].pdf"
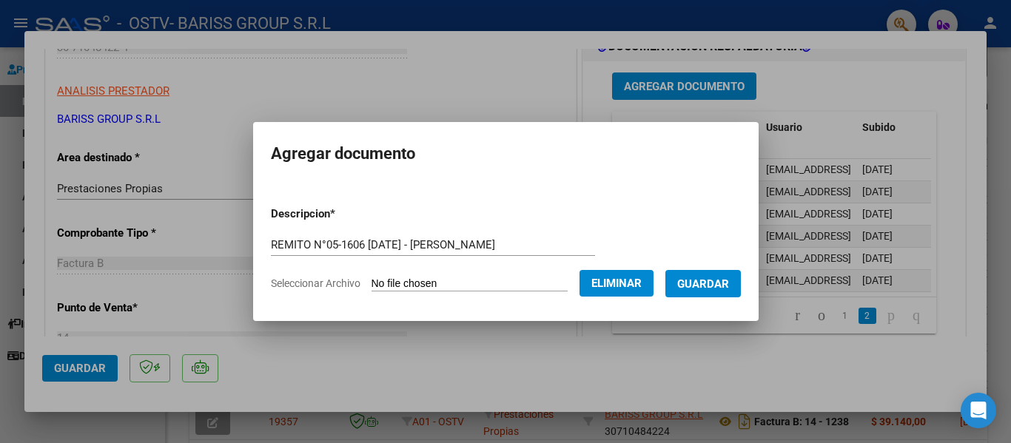
click at [714, 273] on button "Guardar" at bounding box center [702, 283] width 75 height 27
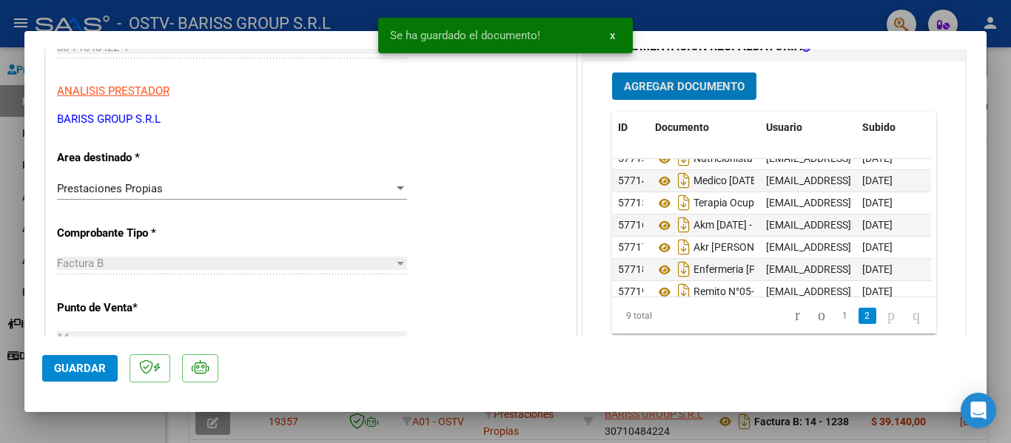
click at [701, 96] on button "Agregar Documento" at bounding box center [684, 86] width 144 height 27
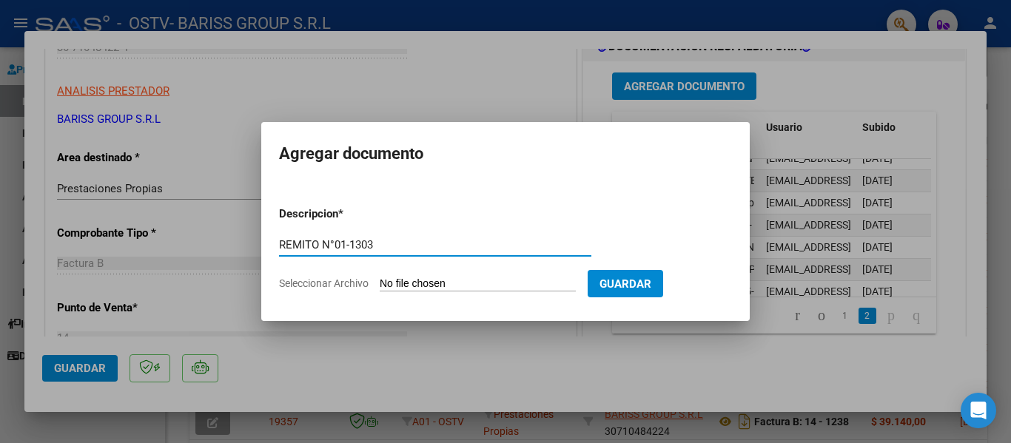
paste input "[DATE] - [PERSON_NAME]"
type input "REMITO N°01-1303 [DATE] - [PERSON_NAME]"
click at [515, 290] on input "Seleccionar Archivo" at bounding box center [478, 285] width 196 height 14
type input "C:\fakepath\[DATE] REMITO N°01-1303 - [PERSON_NAME].pdf"
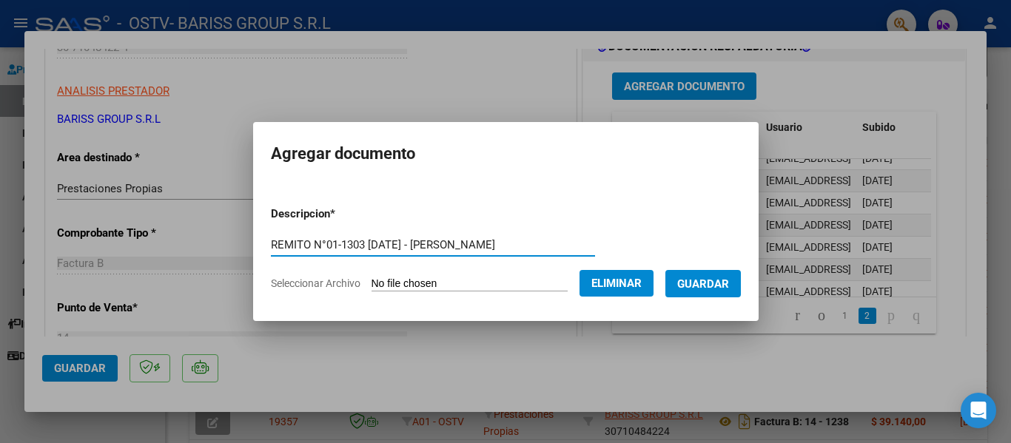
drag, startPoint x: 504, startPoint y: 243, endPoint x: 155, endPoint y: 243, distance: 349.3
click at [155, 243] on div "COMPROBANTE VER COMPROBANTE ESTADO: Recibida. En proceso de confirmacion/acepta…" at bounding box center [505, 221] width 1011 height 443
click at [715, 289] on span "Guardar" at bounding box center [703, 284] width 52 height 13
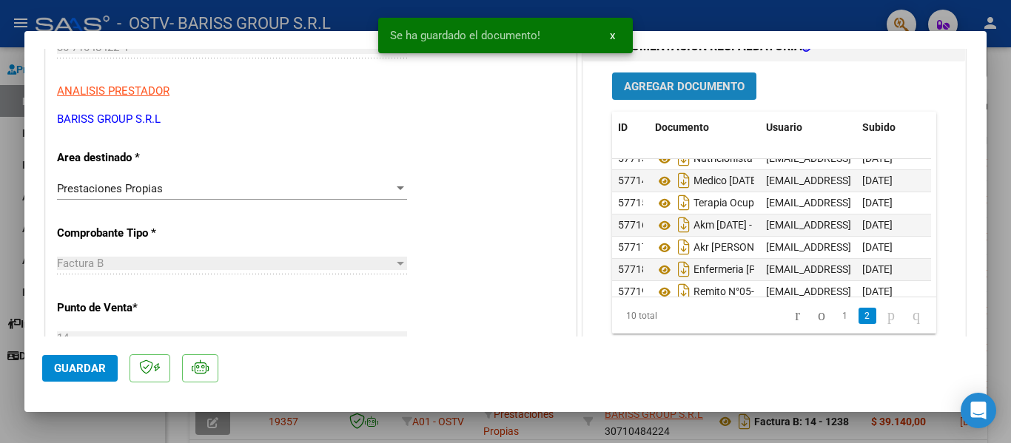
click at [657, 90] on span "Agregar Documento" at bounding box center [684, 86] width 121 height 13
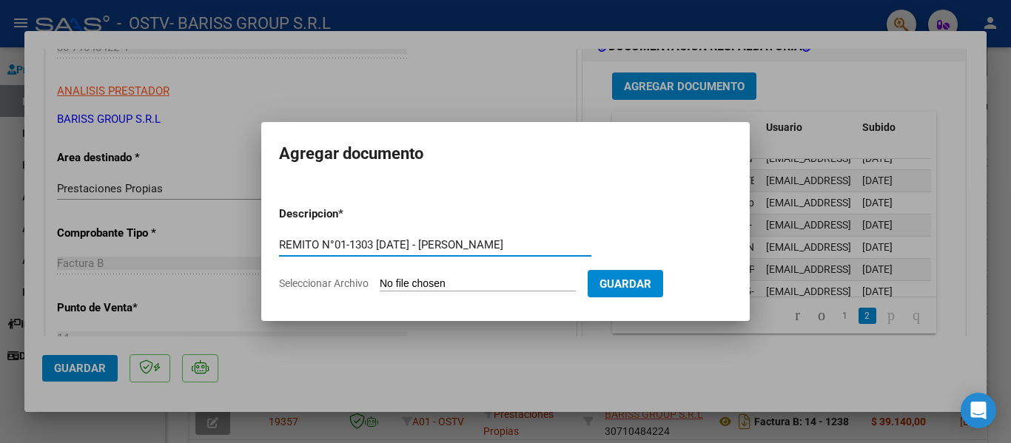
click at [362, 249] on input "REMITO N°01-1303 [DATE] - [PERSON_NAME]" at bounding box center [435, 244] width 312 height 13
type input "REMITO N°01-1310 [DATE] - [PERSON_NAME]"
click at [411, 280] on input "Seleccionar Archivo" at bounding box center [478, 285] width 196 height 14
type input "C:\fakepath\[DATE] REMITO N°01-1310 - [PERSON_NAME].pdf"
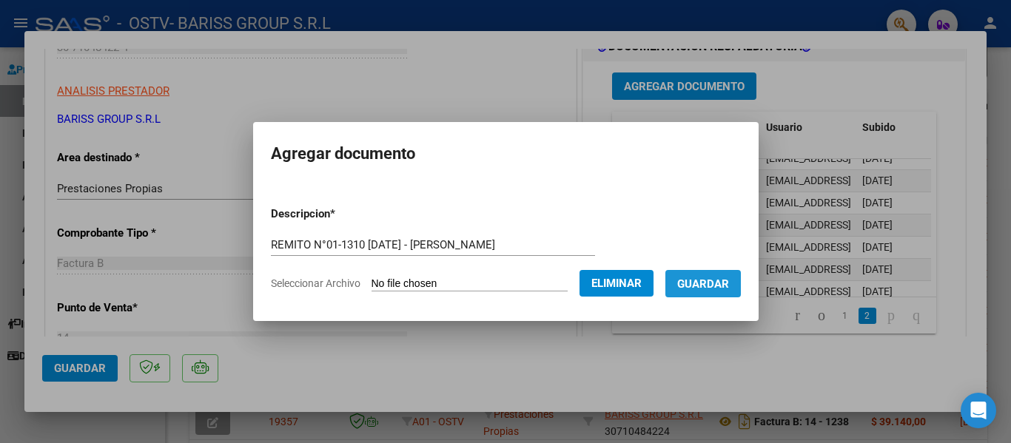
click at [741, 295] on button "Guardar" at bounding box center [702, 283] width 75 height 27
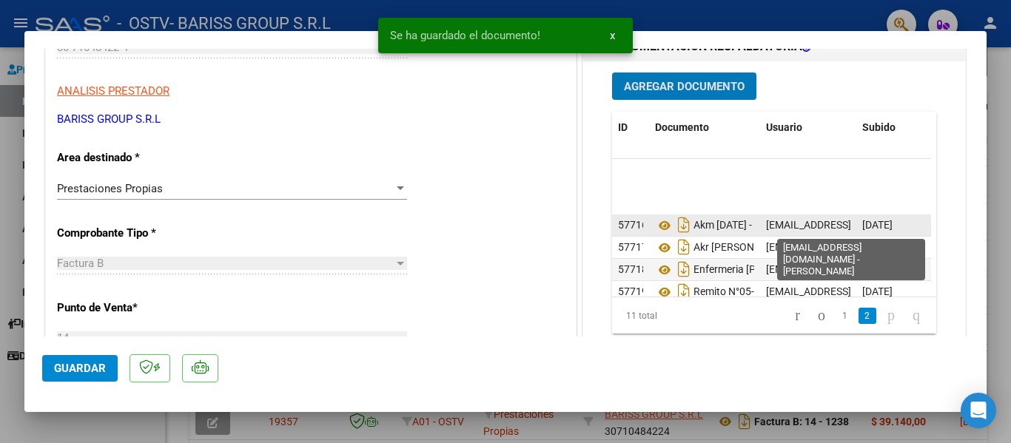
scroll to position [122, 0]
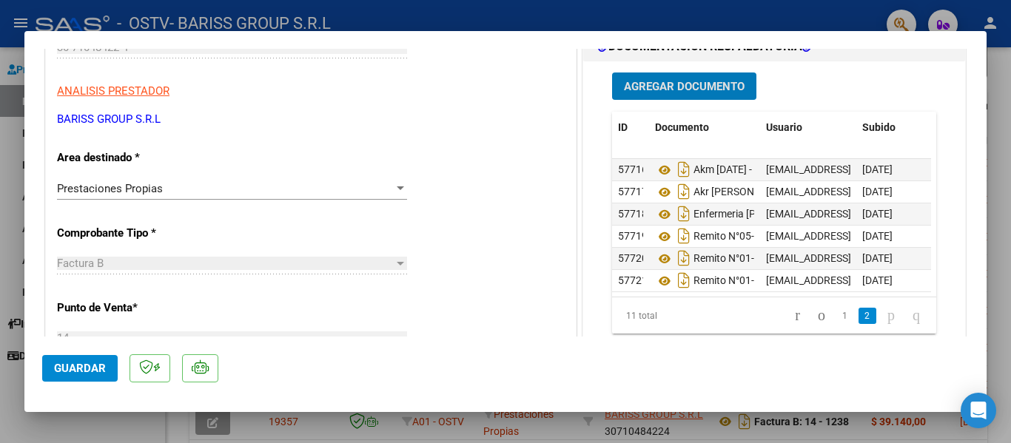
click at [84, 365] on span "Guardar" at bounding box center [80, 368] width 52 height 13
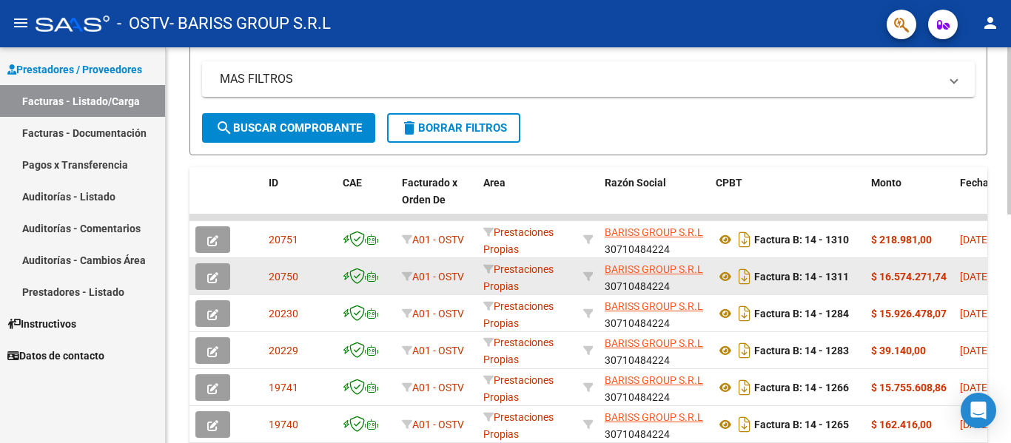
scroll to position [296, 0]
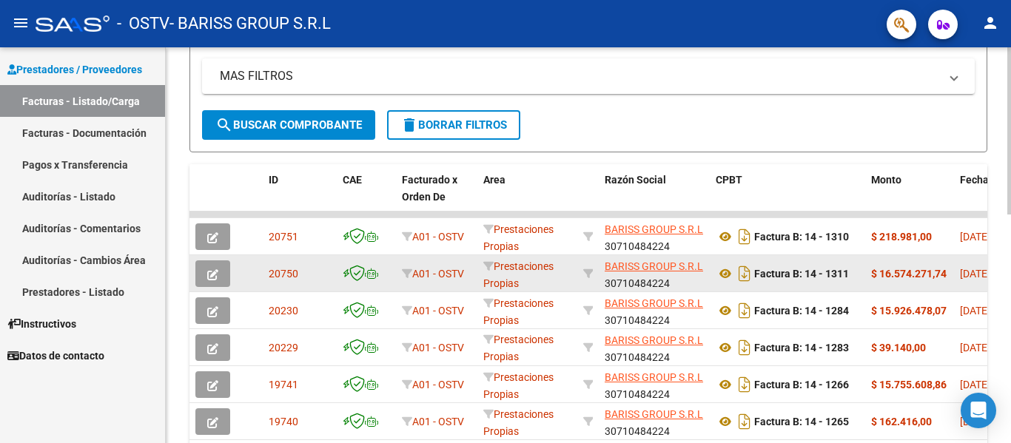
click at [226, 264] on button "button" at bounding box center [212, 273] width 35 height 27
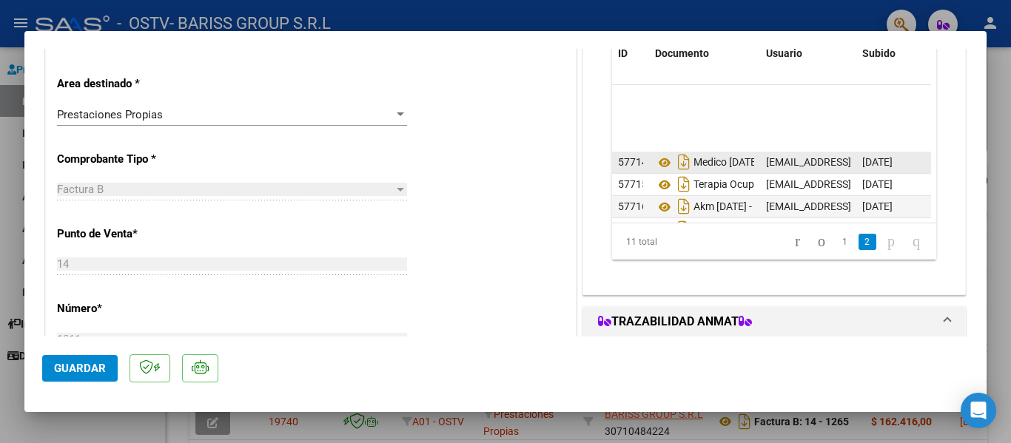
scroll to position [122, 0]
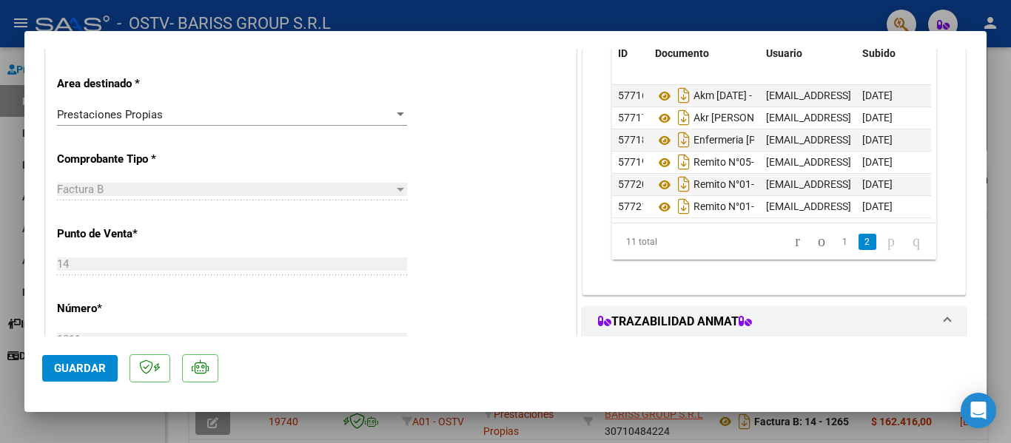
type input "$ 0,00"
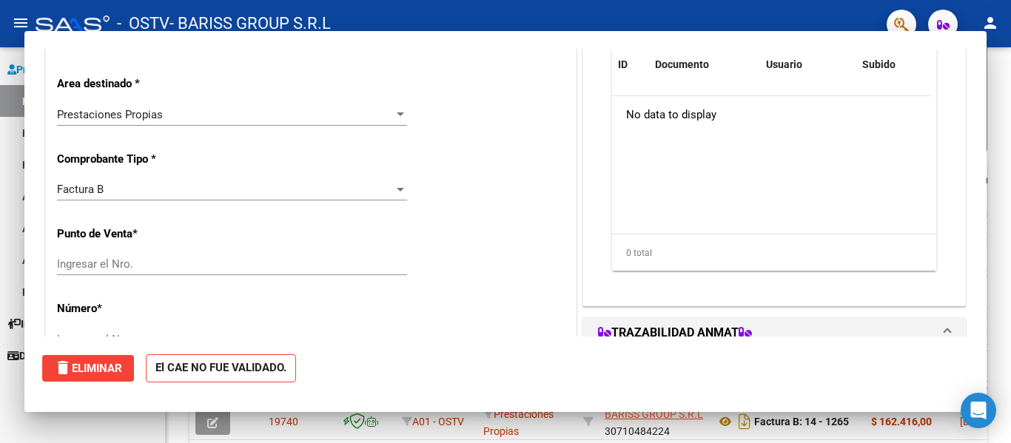
scroll to position [0, 0]
